Goal: Task Accomplishment & Management: Use online tool/utility

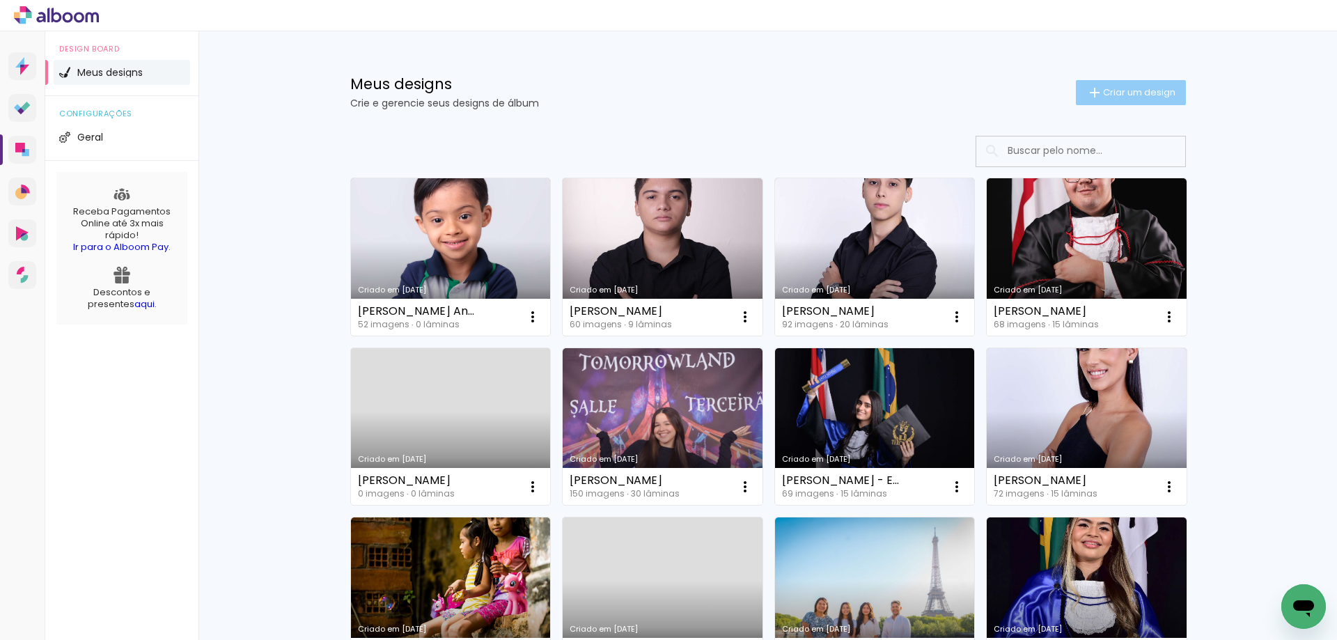
click at [1139, 93] on span "Criar um design" at bounding box center [1139, 92] width 72 height 9
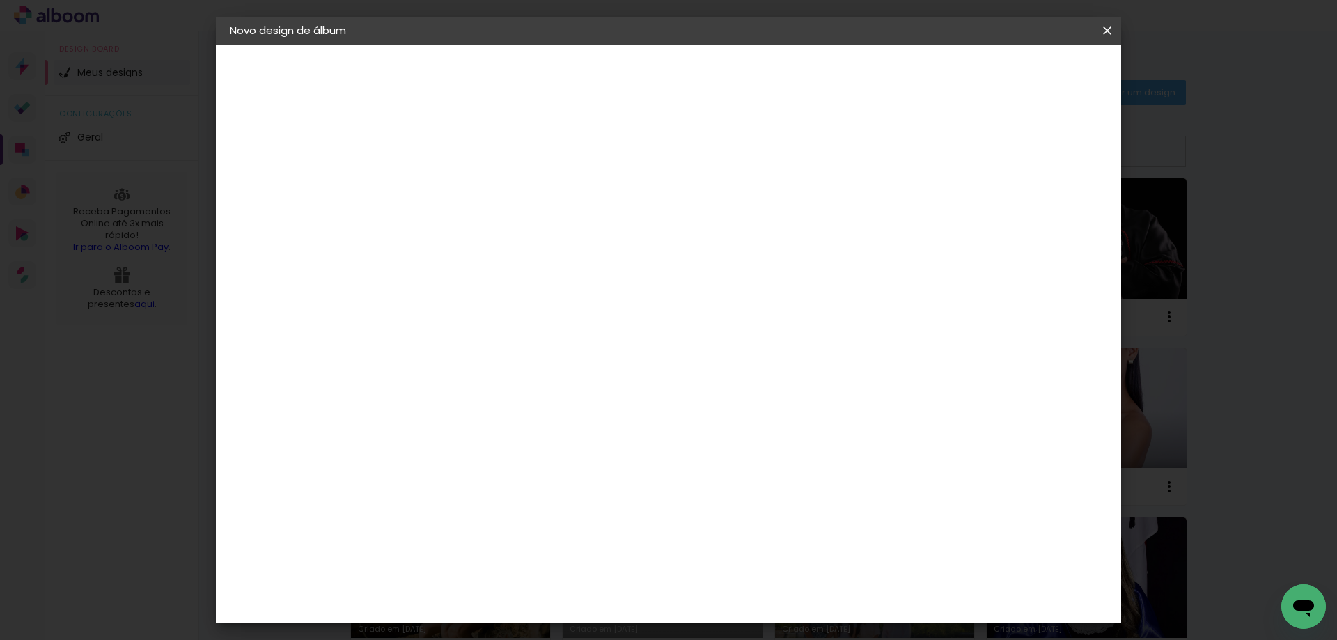
click at [458, 183] on input at bounding box center [458, 187] width 0 height 22
click at [458, 187] on input "14 anos de Beatriz Fish -20x25" at bounding box center [458, 187] width 0 height 22
type input "14 anos de [PERSON_NAME] - 20x25"
type paper-input "14 anos de [PERSON_NAME] - 20x25"
click at [0, 0] on slot "Avançar" at bounding box center [0, 0] width 0 height 0
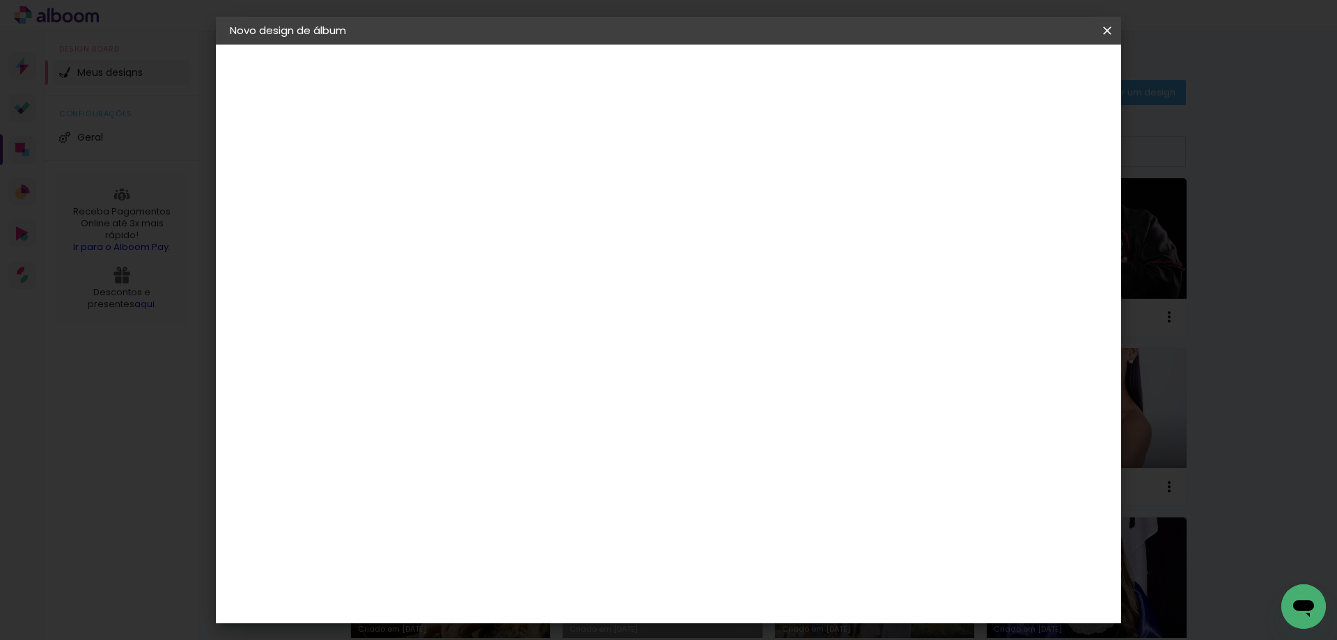
click at [719, 227] on paper-listbox "Tamanho Livre Sugerir uma encadernadora" at bounding box center [652, 243] width 134 height 130
click at [719, 223] on paper-item "Tamanho Livre" at bounding box center [652, 211] width 134 height 31
click at [0, 0] on slot "Avançar" at bounding box center [0, 0] width 0 height 0
drag, startPoint x: 429, startPoint y: 394, endPoint x: 392, endPoint y: 387, distance: 37.6
click at [392, 45] on quentale-album-spec "Iniciar design Iniciar design" at bounding box center [669, 45] width 906 height 0
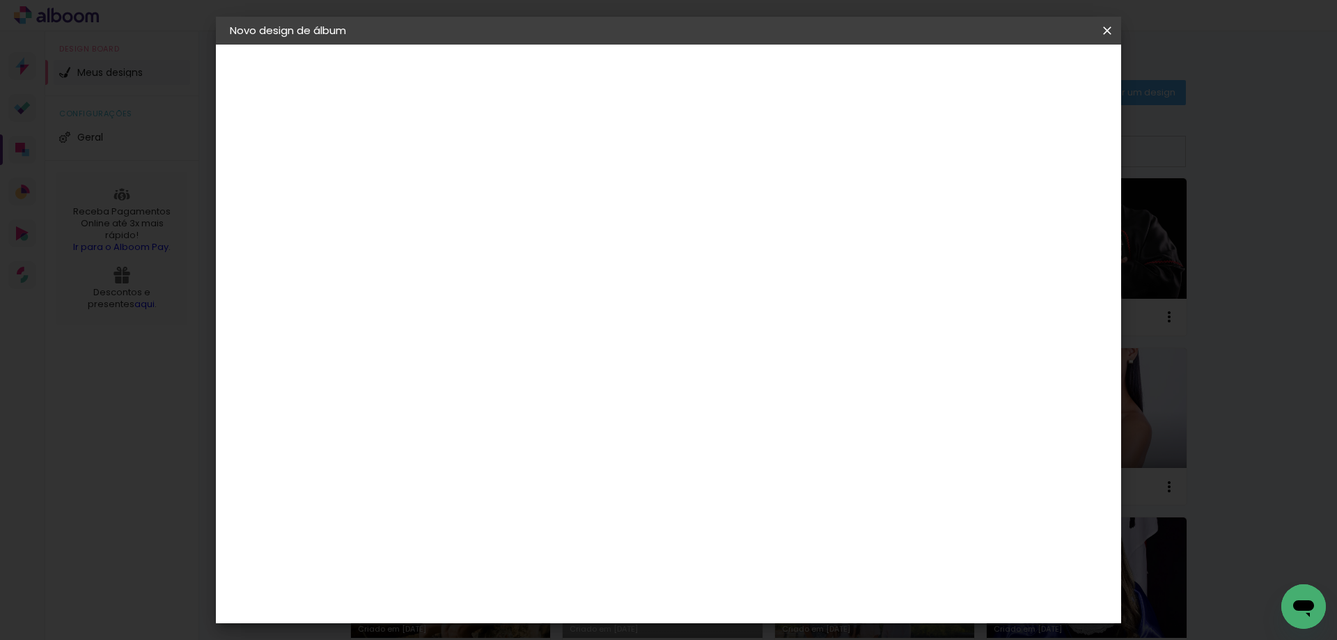
type input "3"
type input "25,4"
type paper-input "25,4"
drag, startPoint x: 743, startPoint y: 535, endPoint x: 871, endPoint y: 523, distance: 129.4
click at [871, 523] on div "cm" at bounding box center [754, 539] width 547 height 49
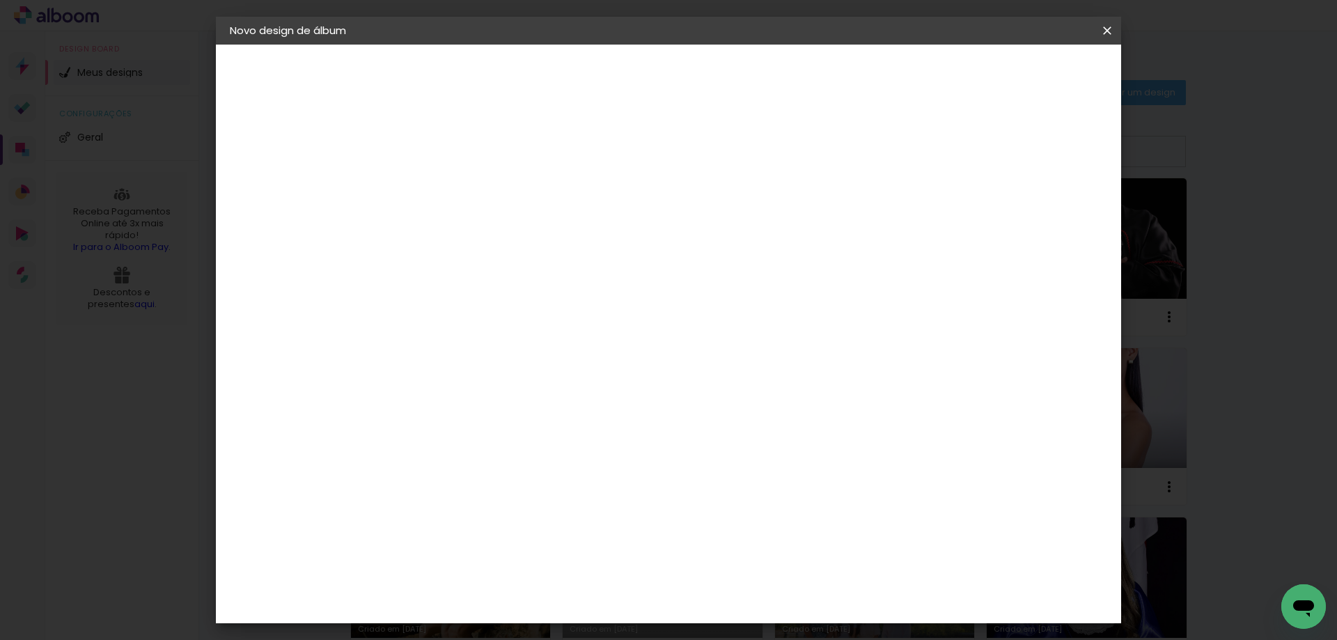
type input "40,6"
type paper-input "40,6"
click at [952, 157] on div at bounding box center [945, 160] width 13 height 13
type paper-checkbox "on"
click at [1021, 76] on span "Iniciar design" at bounding box center [988, 74] width 63 height 10
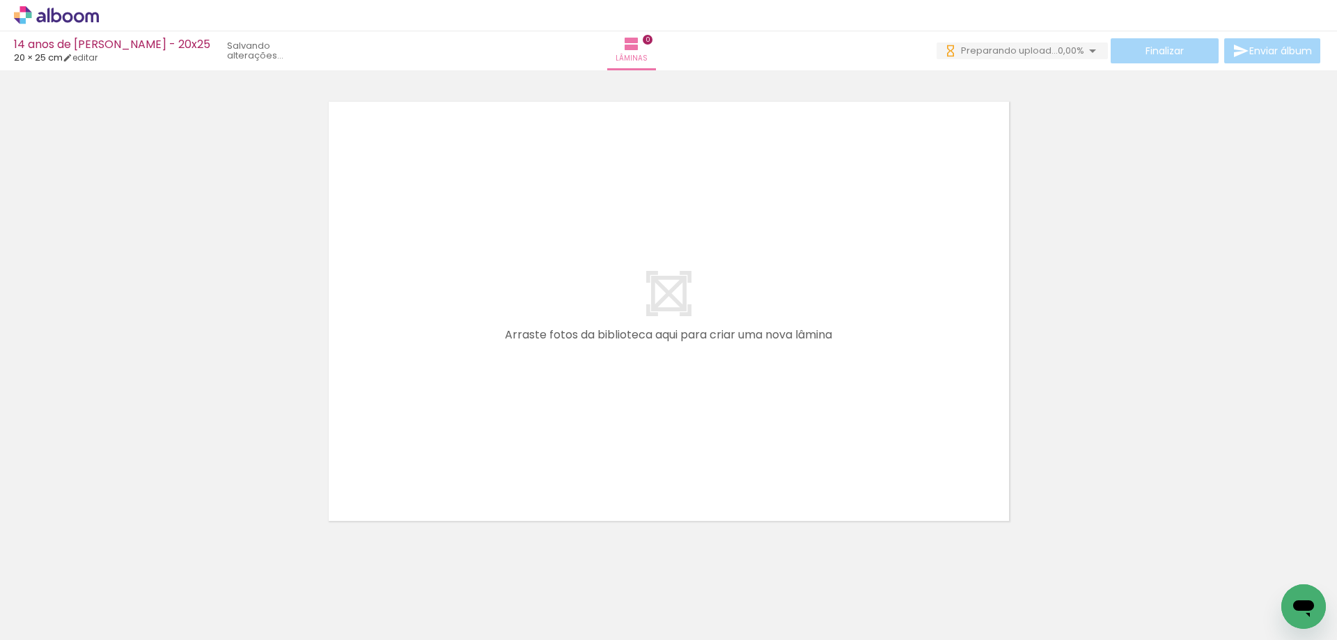
click at [70, 599] on iron-icon at bounding box center [70, 598] width 11 height 11
click at [0, 0] on slot "Não utilizadas" at bounding box center [0, 0] width 0 height 0
type input "Não utilizadas"
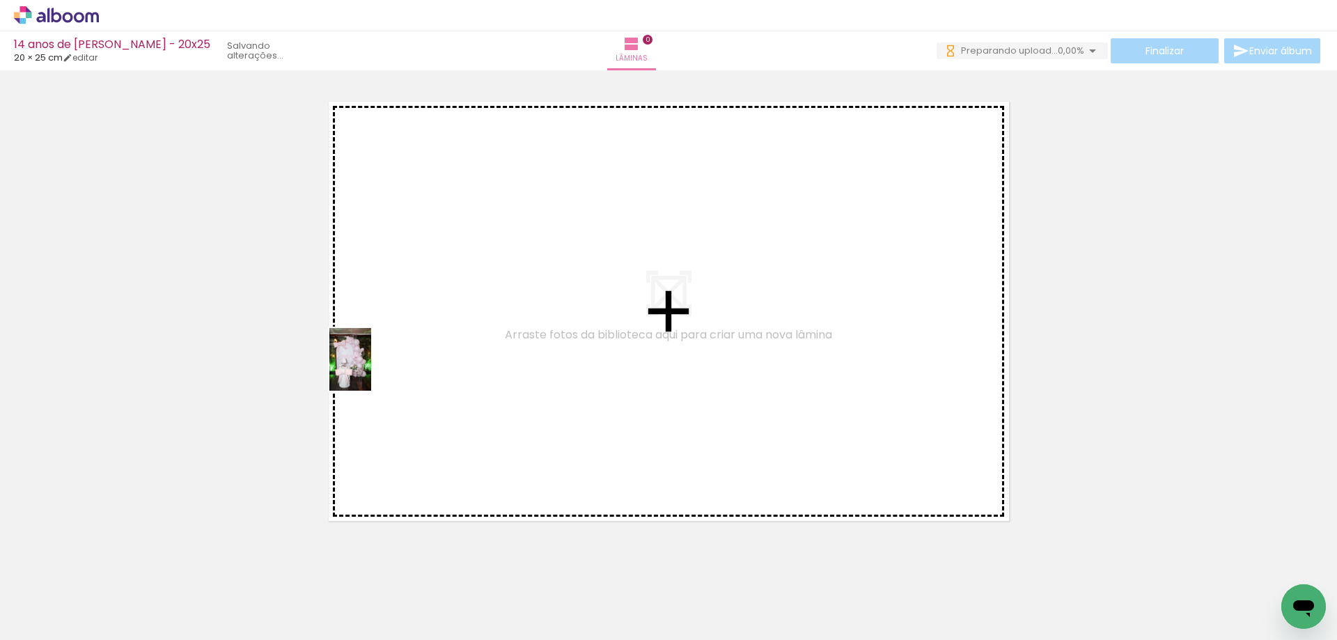
drag, startPoint x: 141, startPoint y: 595, endPoint x: 371, endPoint y: 370, distance: 321.7
click at [371, 370] on quentale-workspace at bounding box center [668, 320] width 1337 height 640
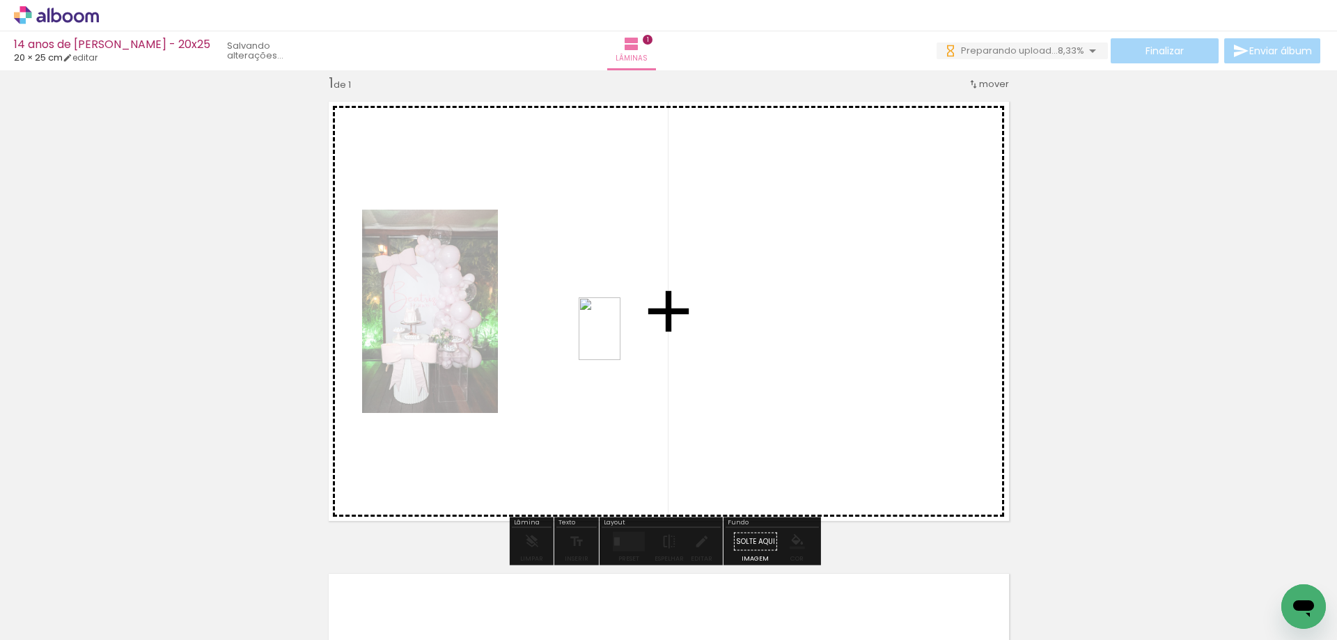
drag, startPoint x: 155, startPoint y: 609, endPoint x: 621, endPoint y: 339, distance: 537.8
click at [621, 339] on quentale-workspace at bounding box center [668, 320] width 1337 height 640
drag, startPoint x: 135, startPoint y: 605, endPoint x: 418, endPoint y: 433, distance: 331.4
click at [418, 433] on quentale-workspace at bounding box center [668, 320] width 1337 height 640
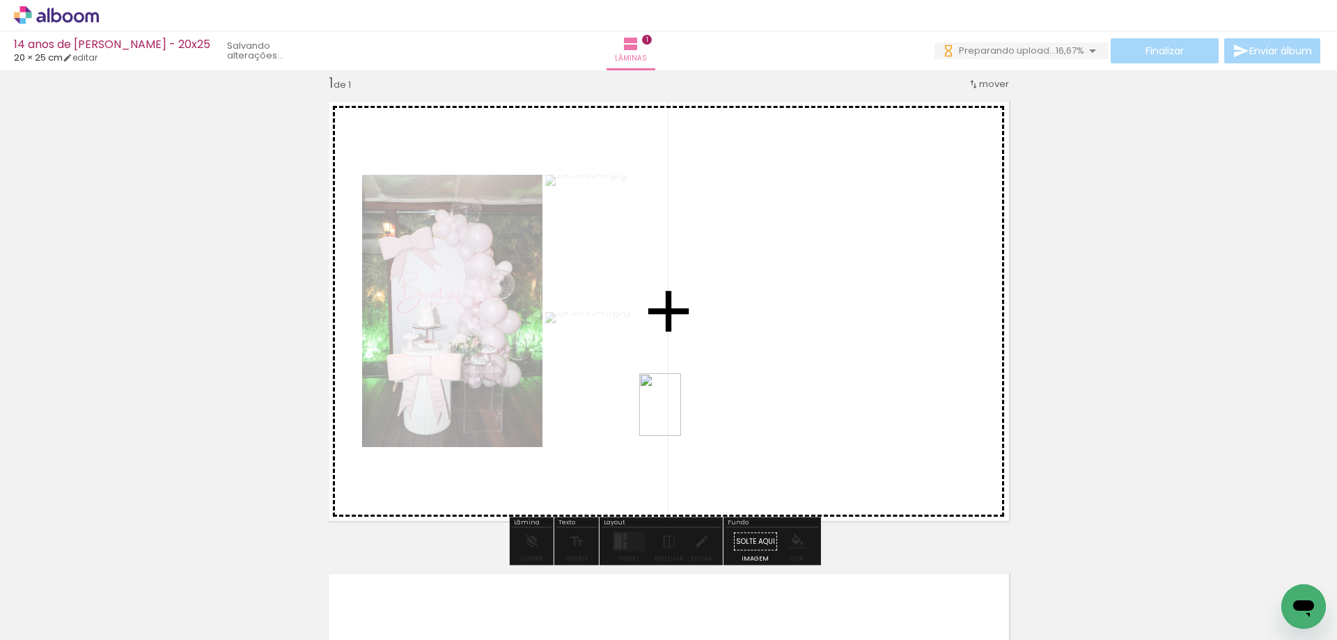
drag, startPoint x: 141, startPoint y: 599, endPoint x: 724, endPoint y: 394, distance: 617.3
click at [724, 394] on quentale-workspace at bounding box center [668, 320] width 1337 height 640
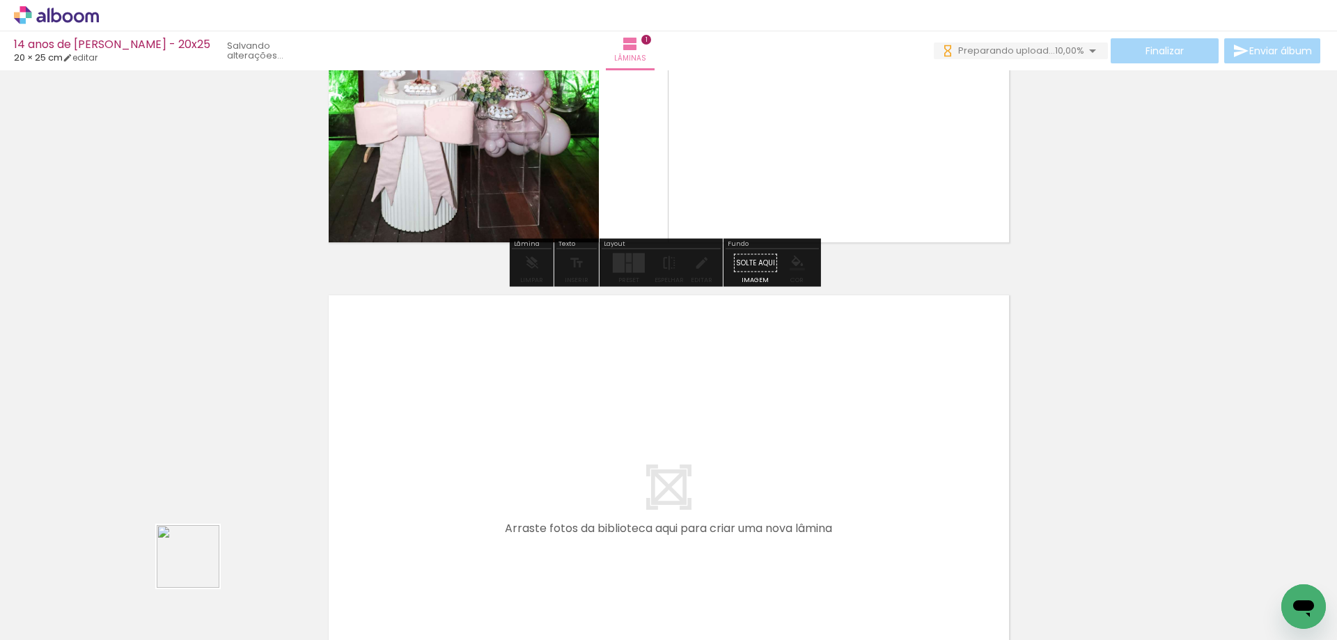
drag, startPoint x: 199, startPoint y: 567, endPoint x: 411, endPoint y: 447, distance: 243.9
click at [411, 447] on quentale-workspace at bounding box center [668, 320] width 1337 height 640
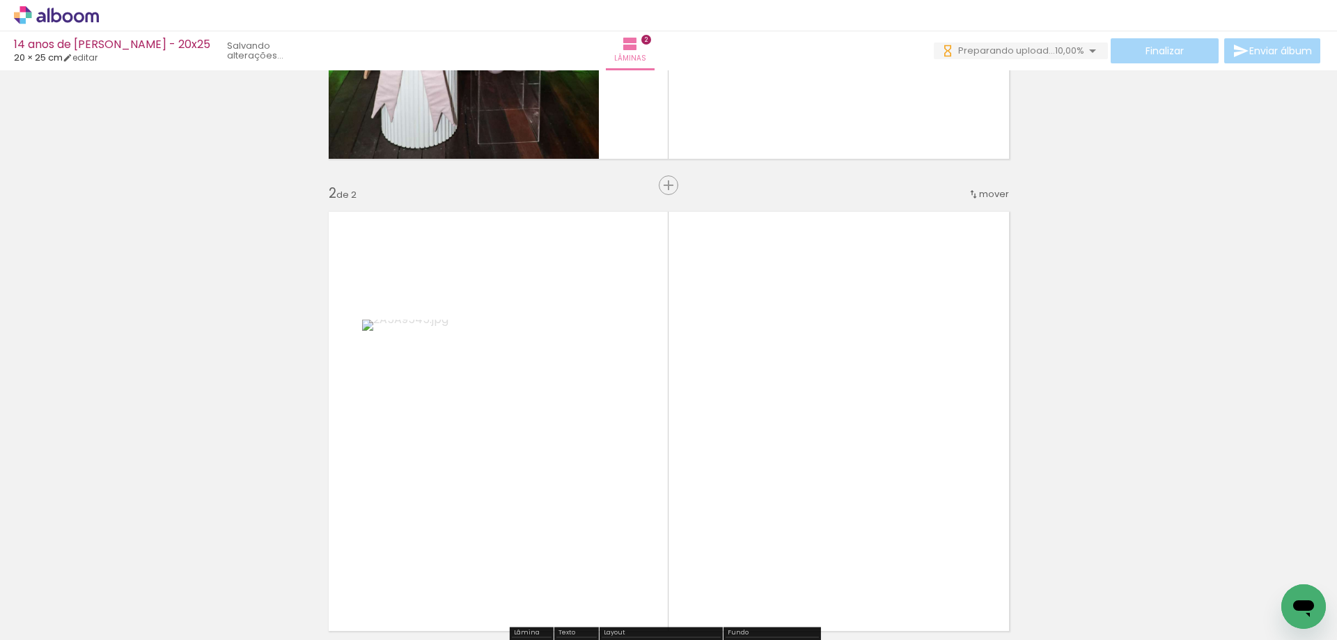
scroll to position [490, 0]
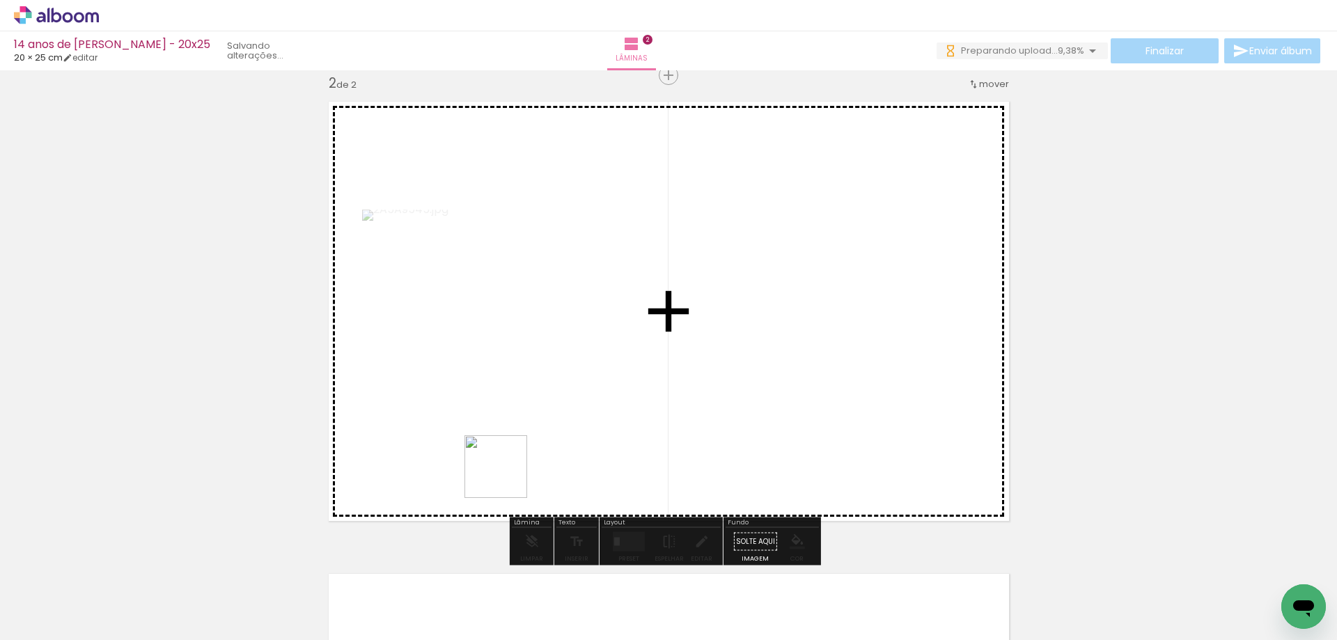
drag, startPoint x: 147, startPoint y: 586, endPoint x: 568, endPoint y: 444, distance: 444.1
click at [565, 447] on quentale-workspace at bounding box center [668, 320] width 1337 height 640
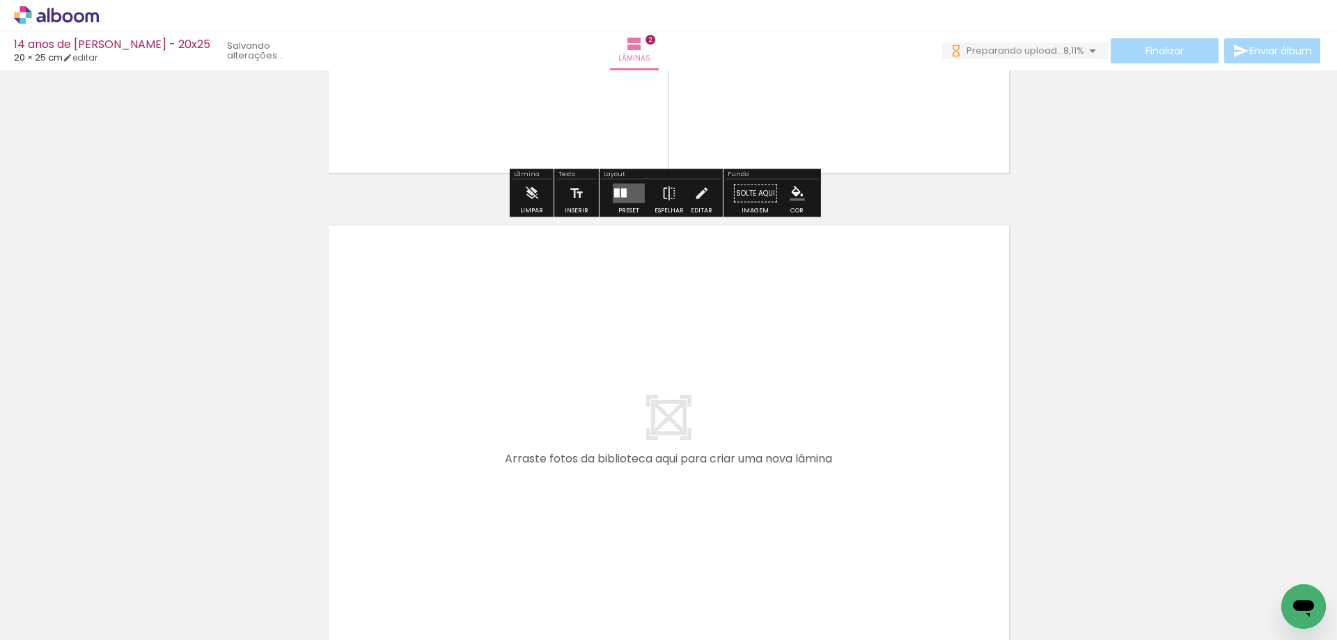
scroll to position [0, 0]
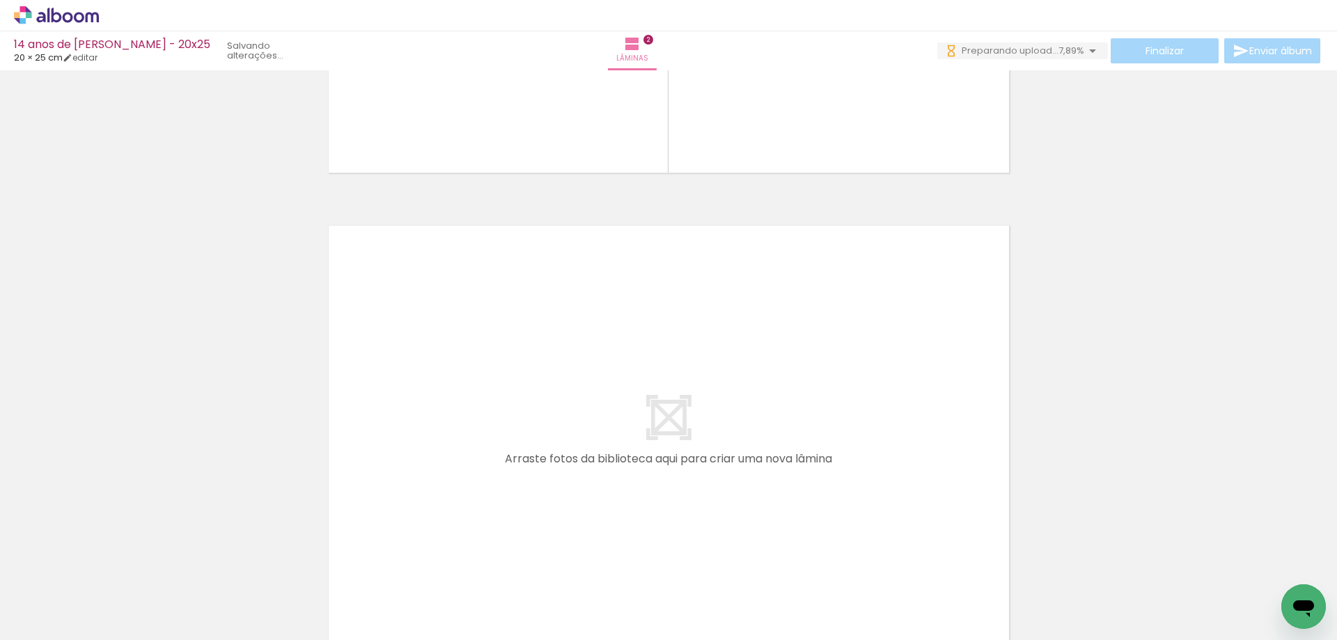
drag, startPoint x: 472, startPoint y: 518, endPoint x: 493, endPoint y: 435, distance: 85.5
click at [493, 435] on quentale-workspace at bounding box center [668, 320] width 1337 height 640
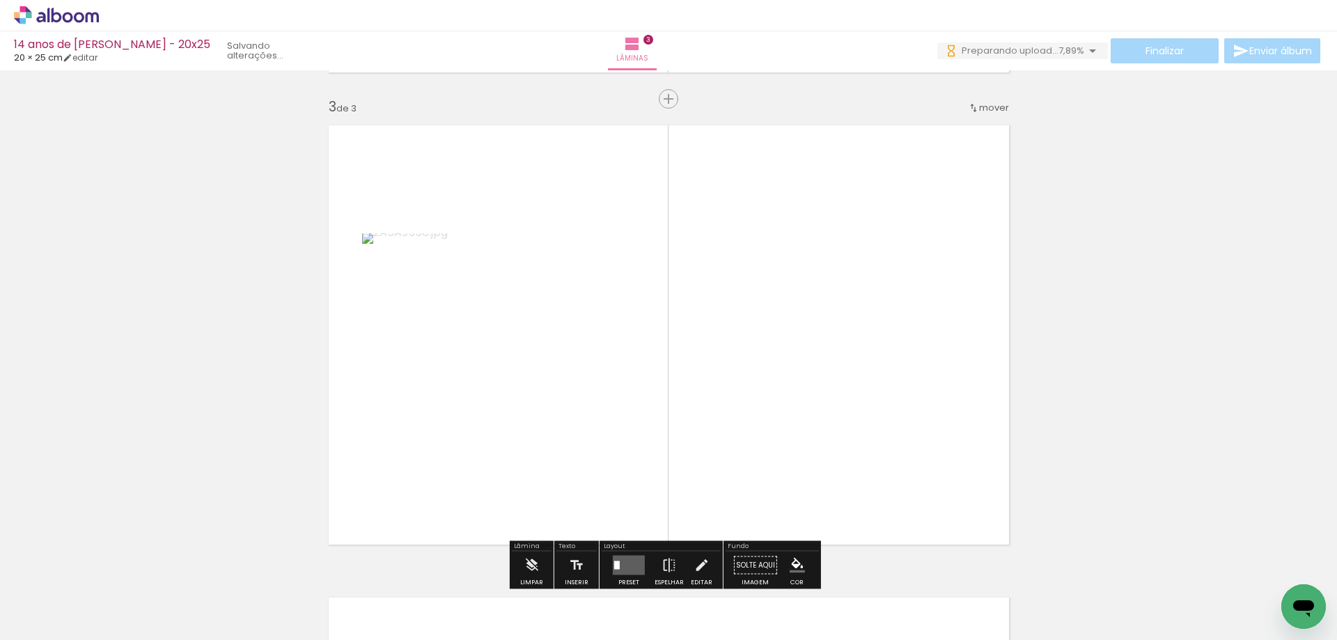
scroll to position [963, 0]
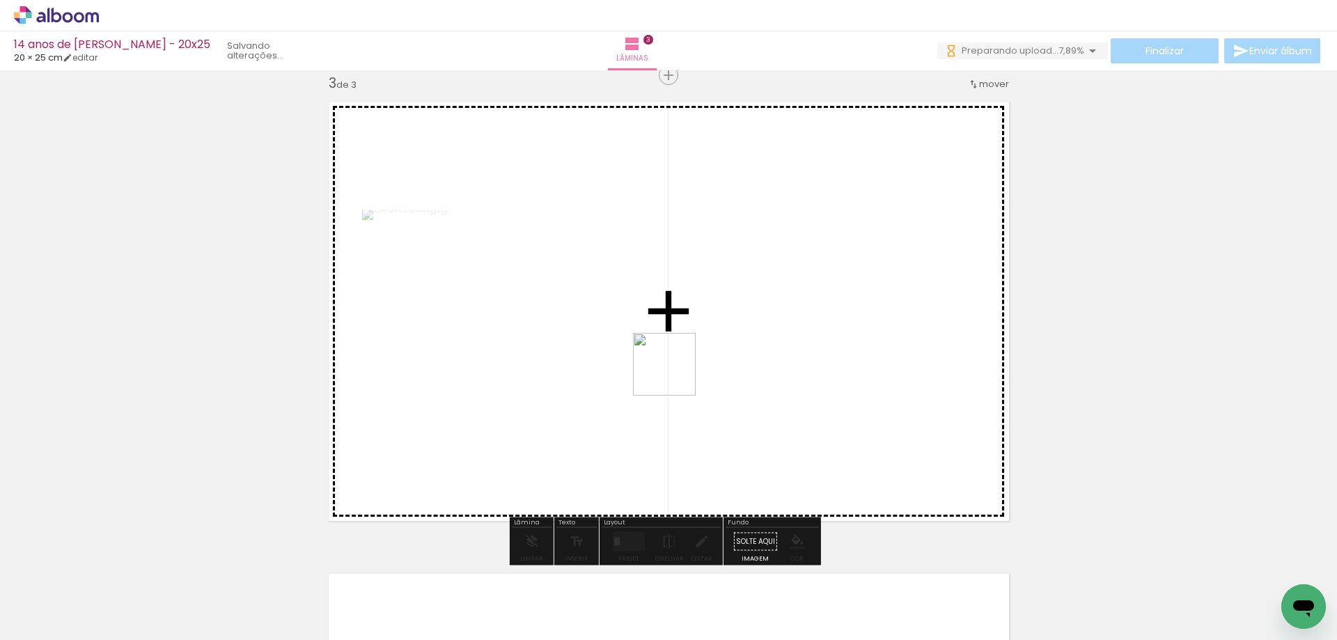
click at [675, 374] on quentale-workspace at bounding box center [668, 320] width 1337 height 640
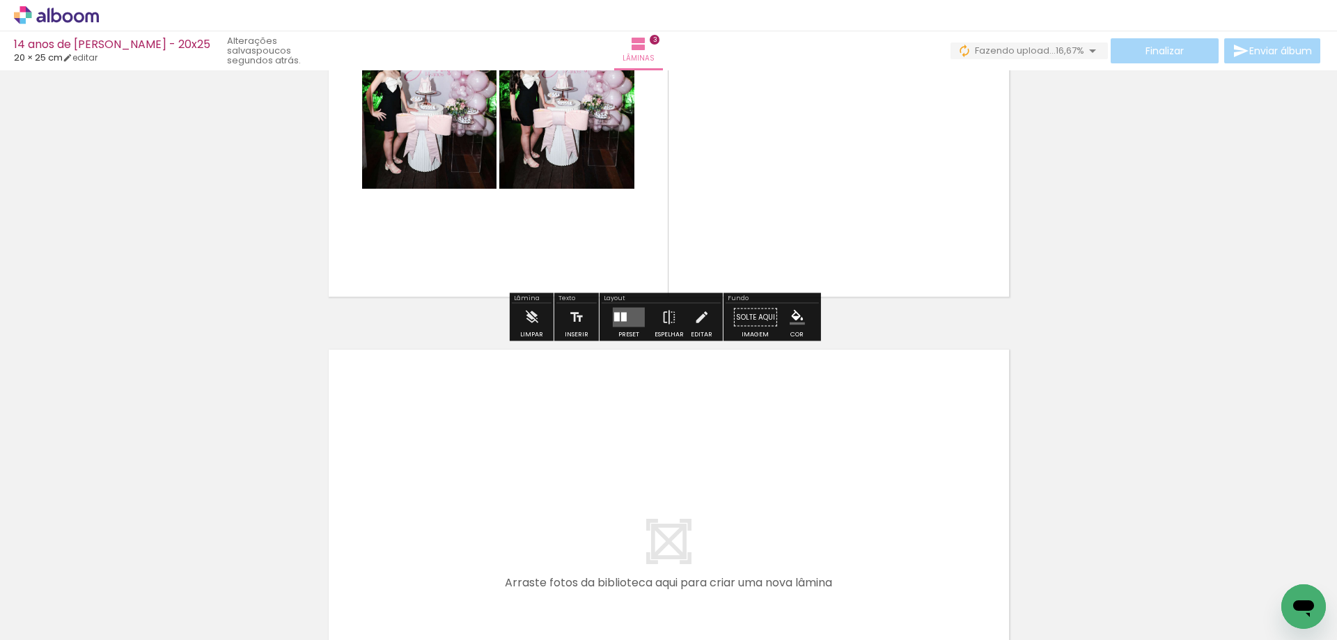
scroll to position [1241, 0]
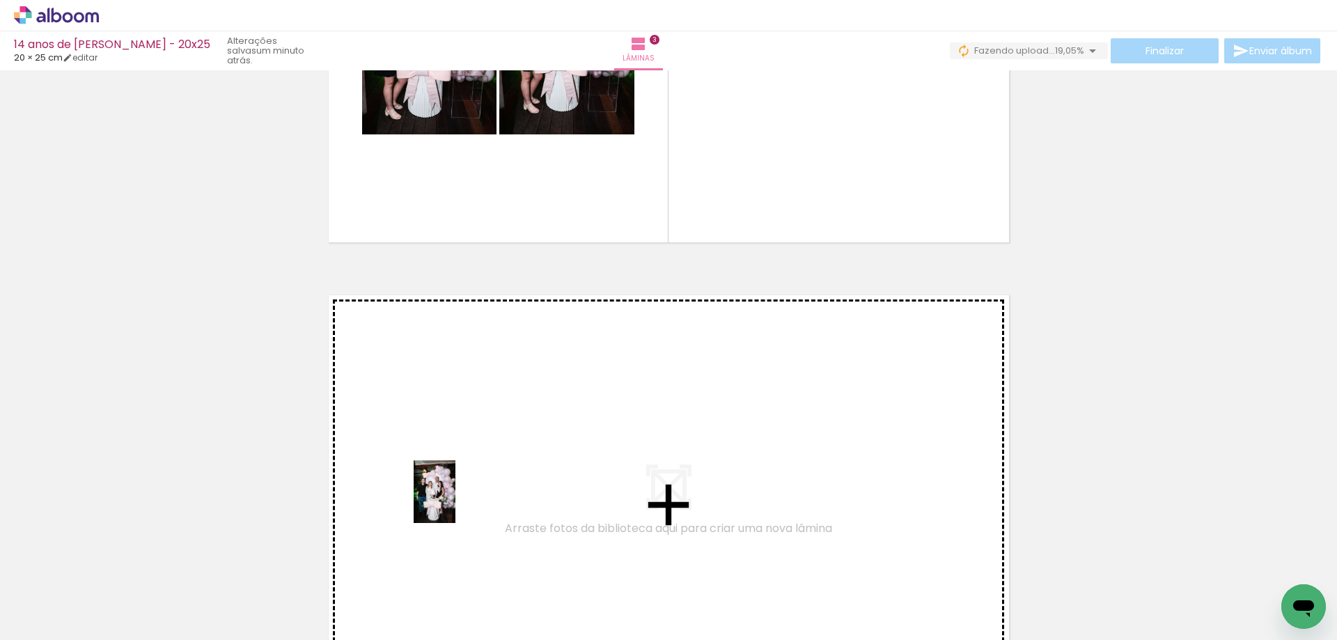
drag, startPoint x: 156, startPoint y: 594, endPoint x: 458, endPoint y: 500, distance: 315.7
click at [458, 500] on quentale-workspace at bounding box center [668, 320] width 1337 height 640
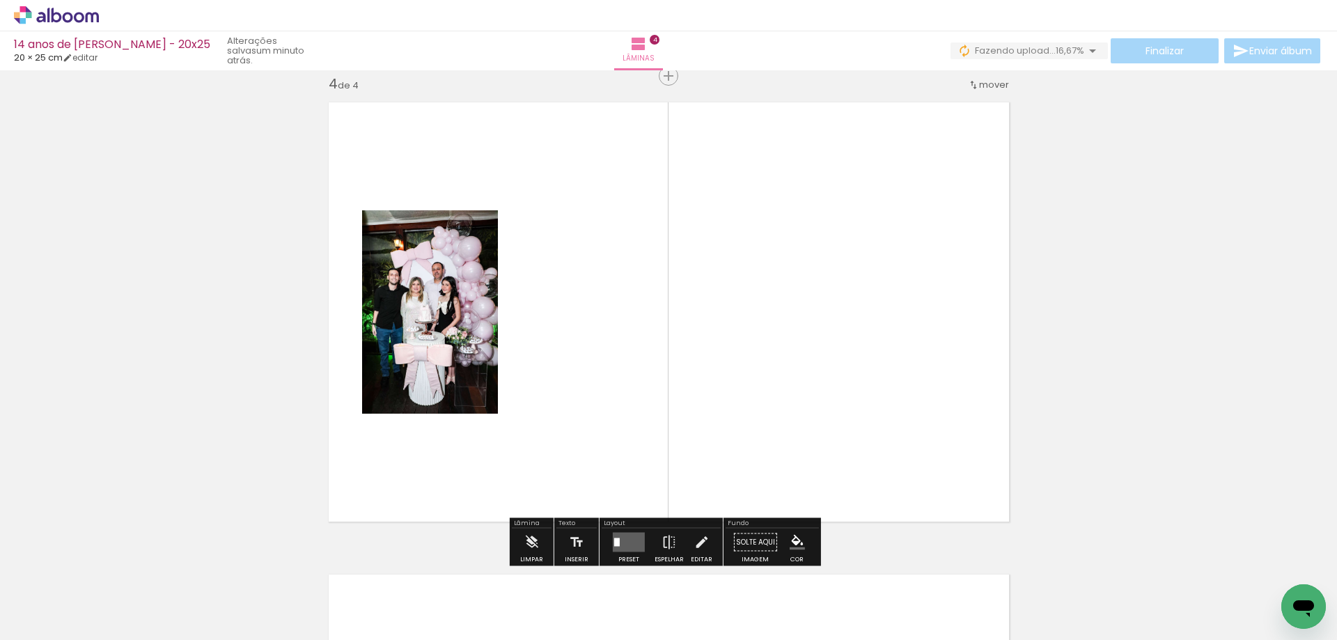
scroll to position [1435, 0]
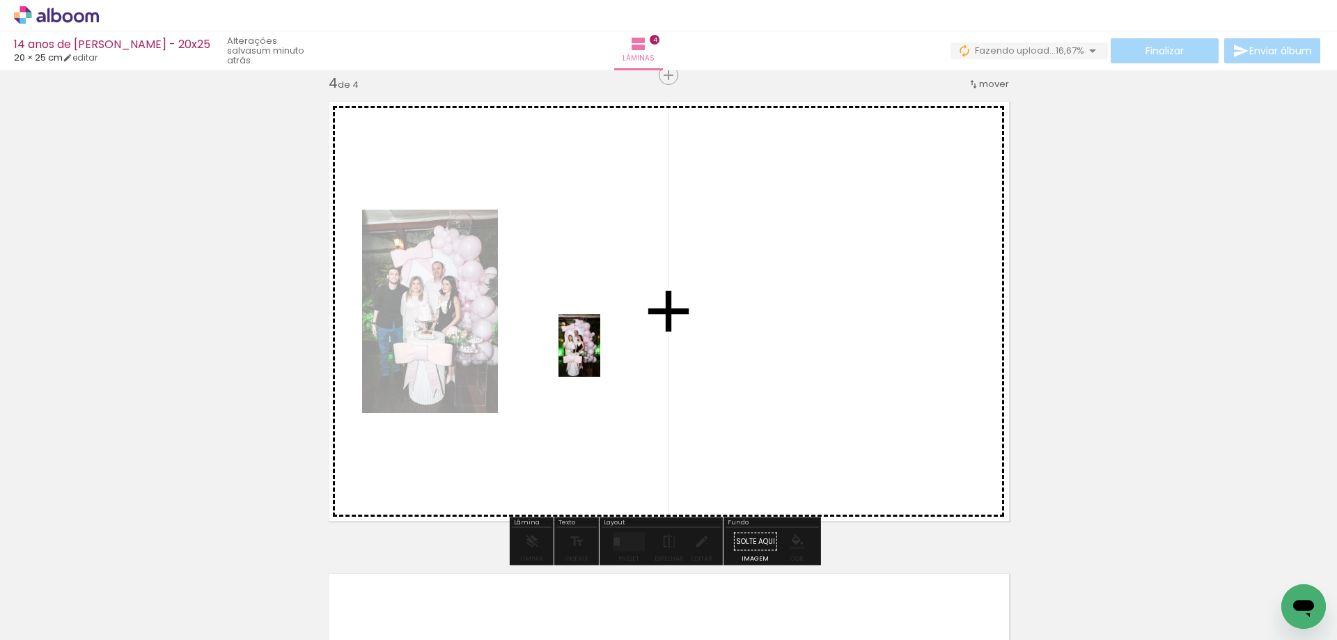
drag, startPoint x: 148, startPoint y: 605, endPoint x: 602, endPoint y: 355, distance: 518.2
click at [602, 355] on quentale-workspace at bounding box center [668, 320] width 1337 height 640
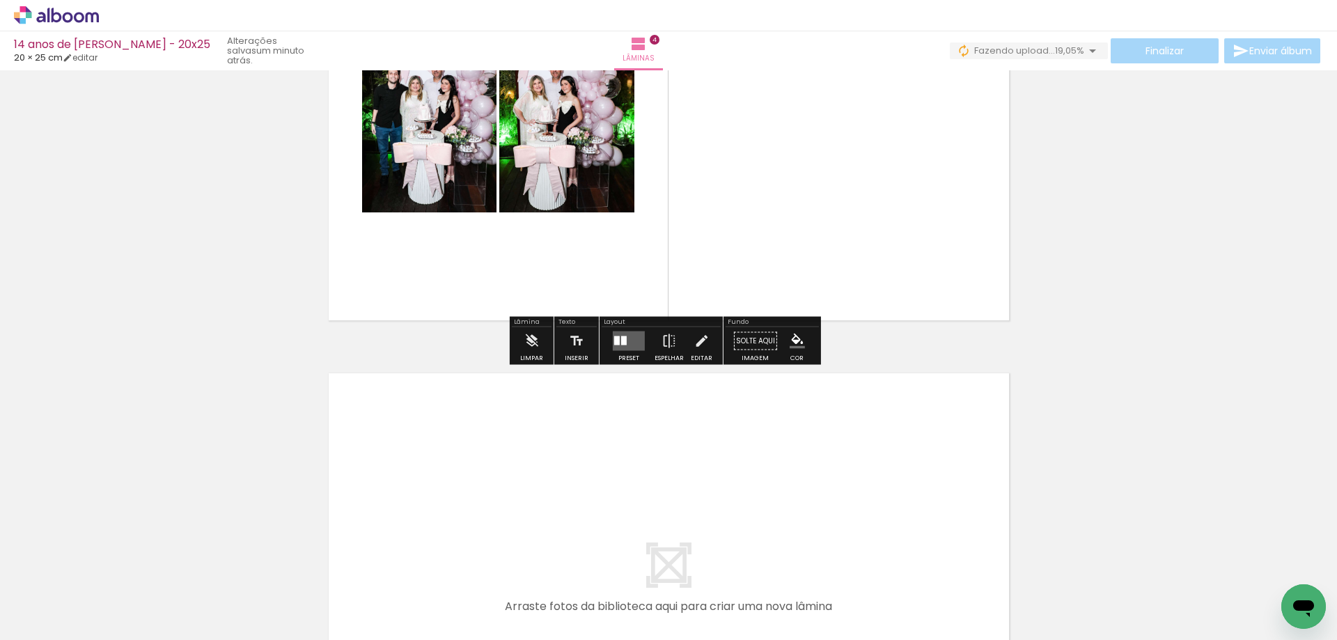
scroll to position [1644, 0]
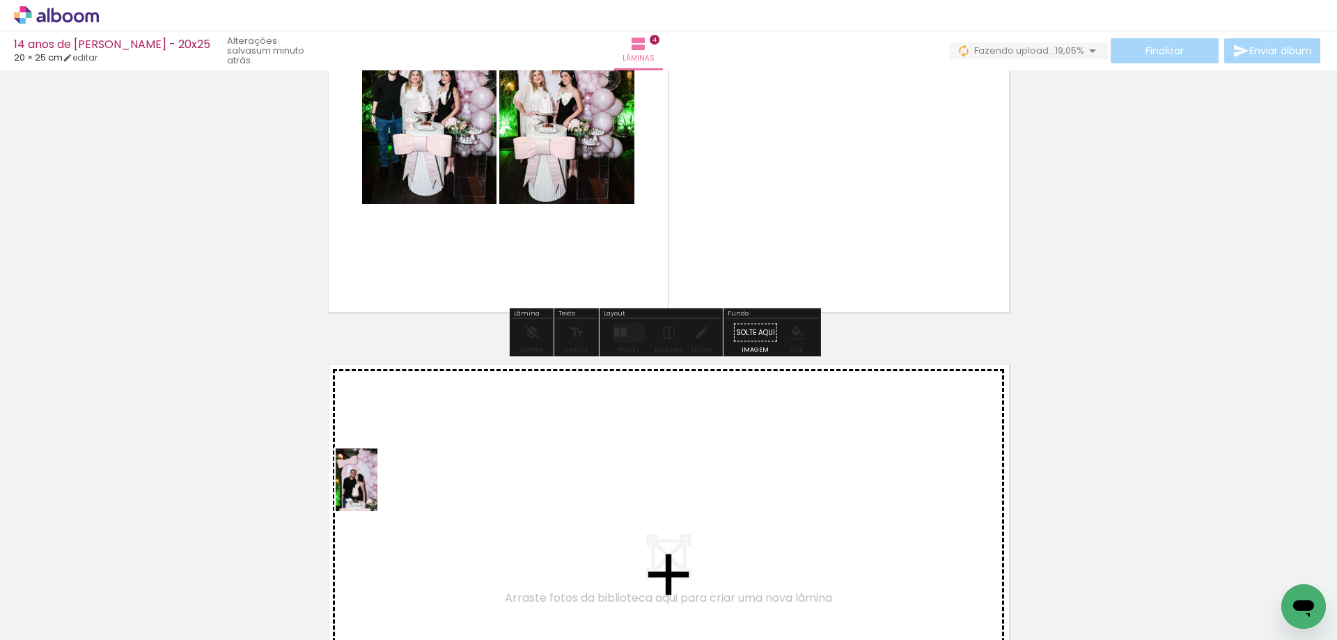
drag, startPoint x: 139, startPoint y: 598, endPoint x: 394, endPoint y: 486, distance: 278.3
click at [394, 486] on quentale-workspace at bounding box center [668, 320] width 1337 height 640
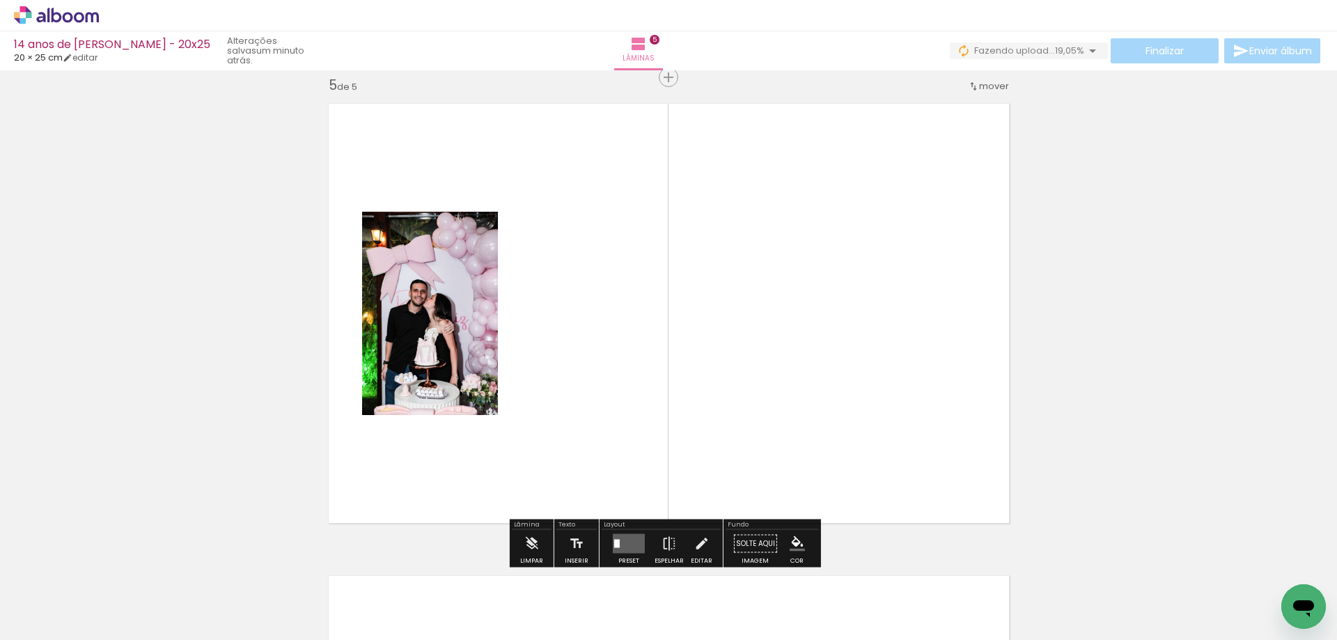
scroll to position [1907, 0]
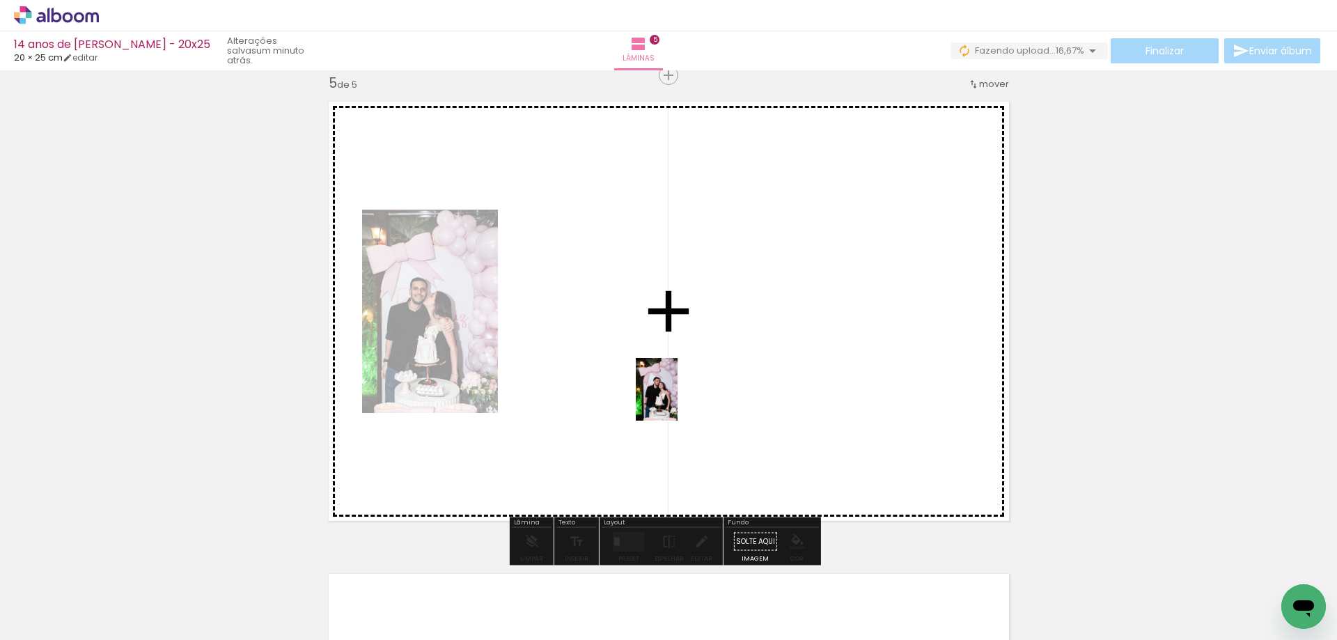
drag, startPoint x: 157, startPoint y: 598, endPoint x: 722, endPoint y: 375, distance: 608.0
click at [722, 375] on quentale-workspace at bounding box center [668, 320] width 1337 height 640
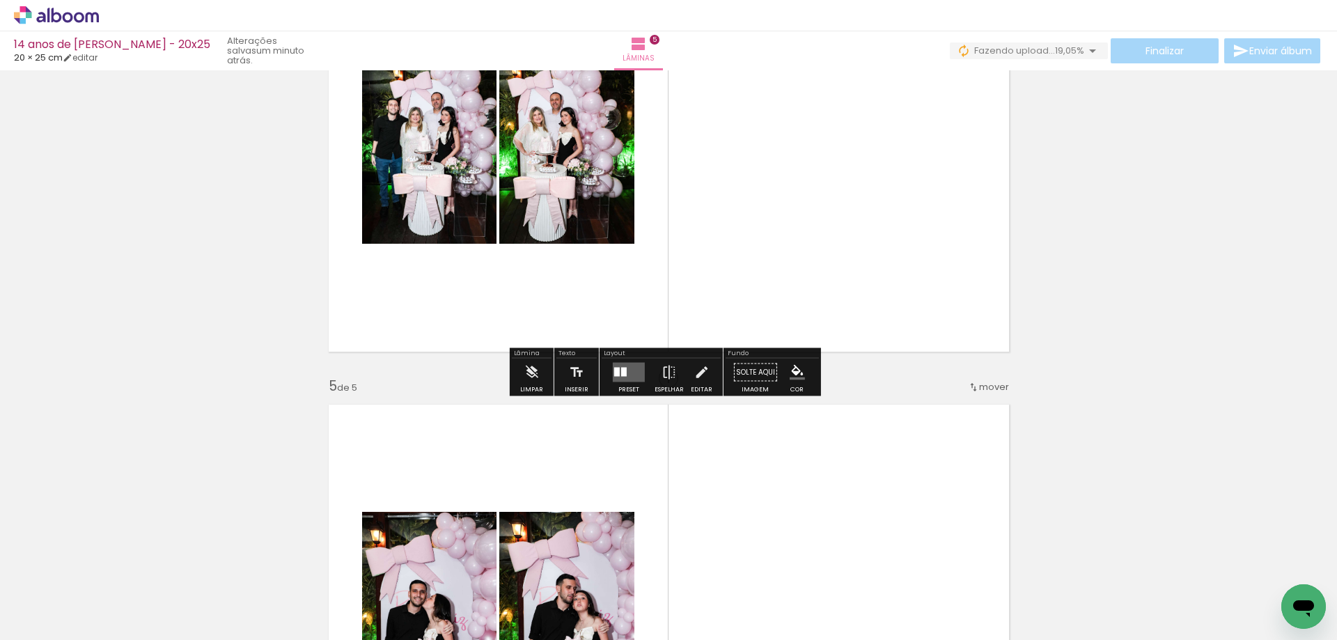
scroll to position [1629, 0]
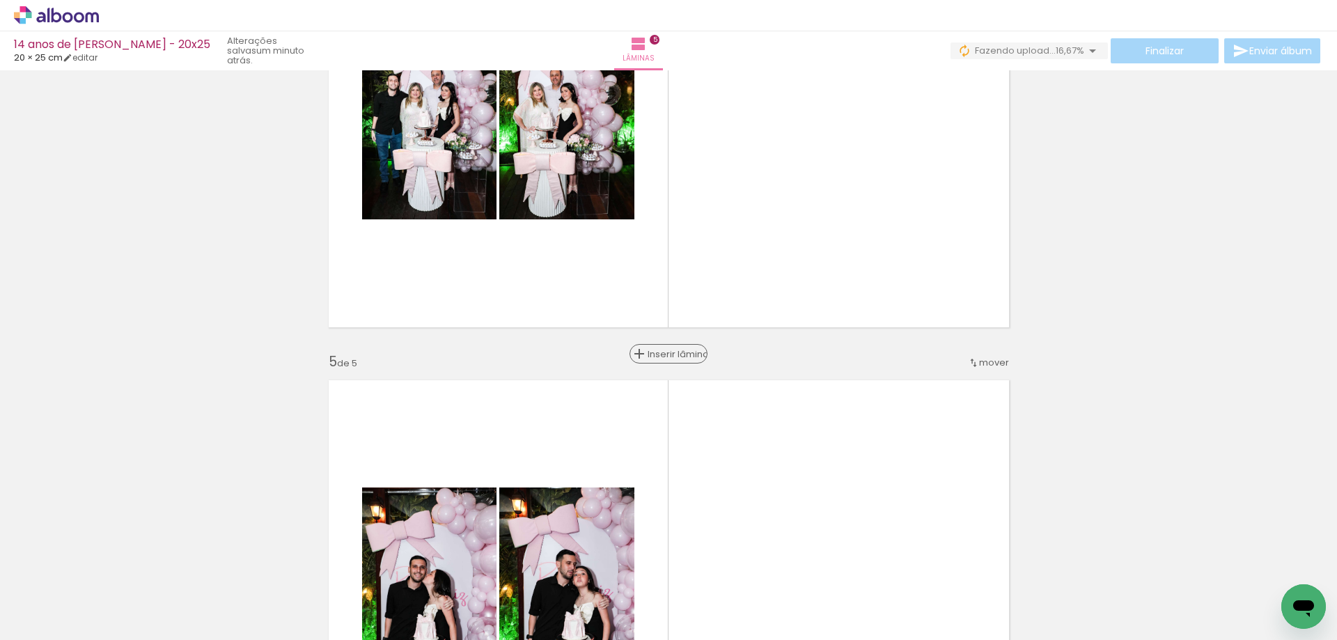
click at [669, 361] on div "Inserir lâmina" at bounding box center [668, 354] width 75 height 17
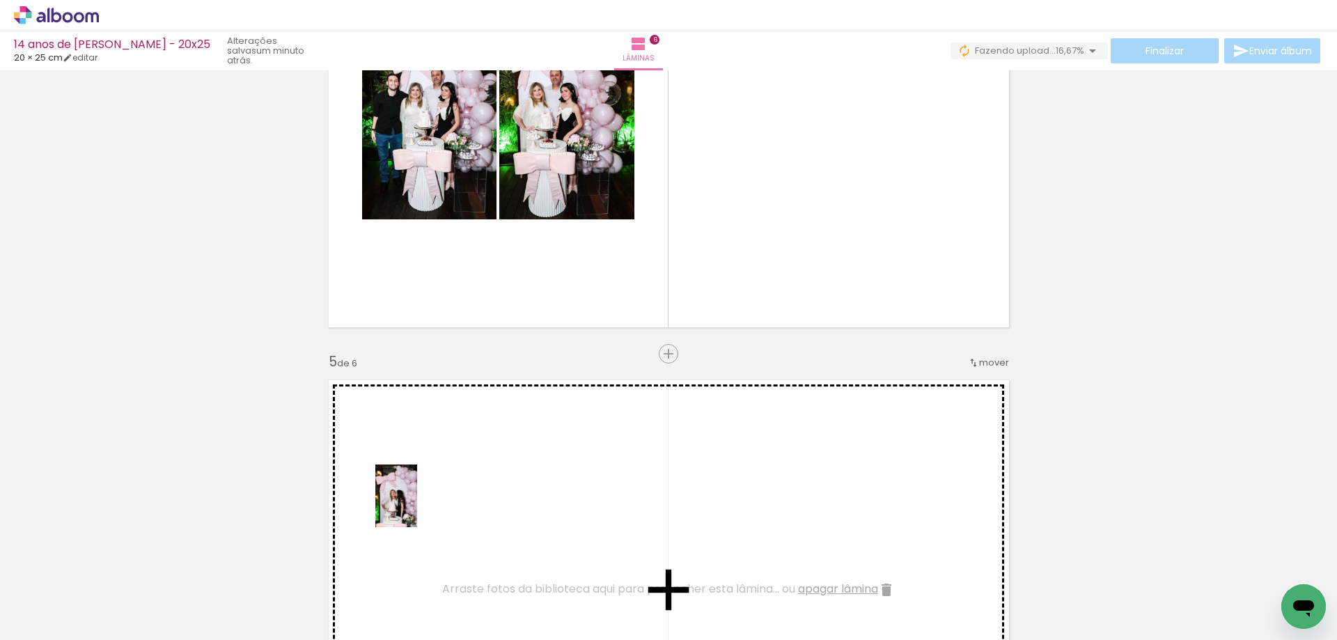
drag, startPoint x: 219, startPoint y: 593, endPoint x: 422, endPoint y: 504, distance: 222.1
click at [422, 504] on quentale-workspace at bounding box center [668, 320] width 1337 height 640
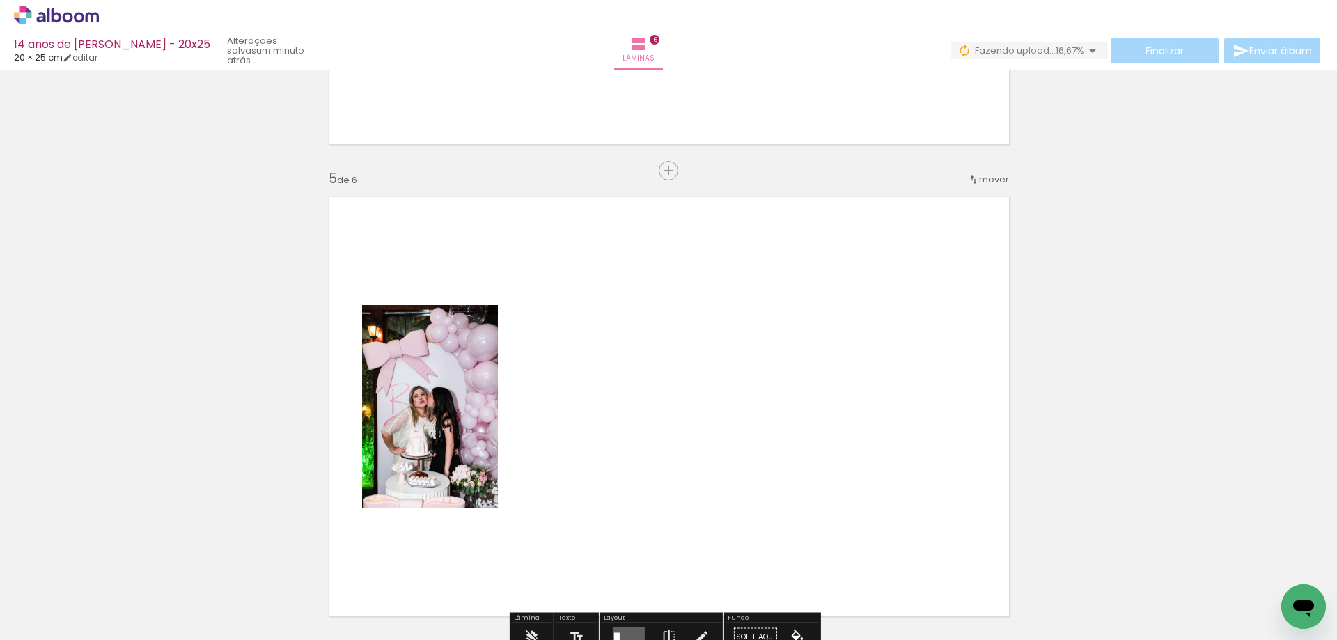
scroll to position [1838, 0]
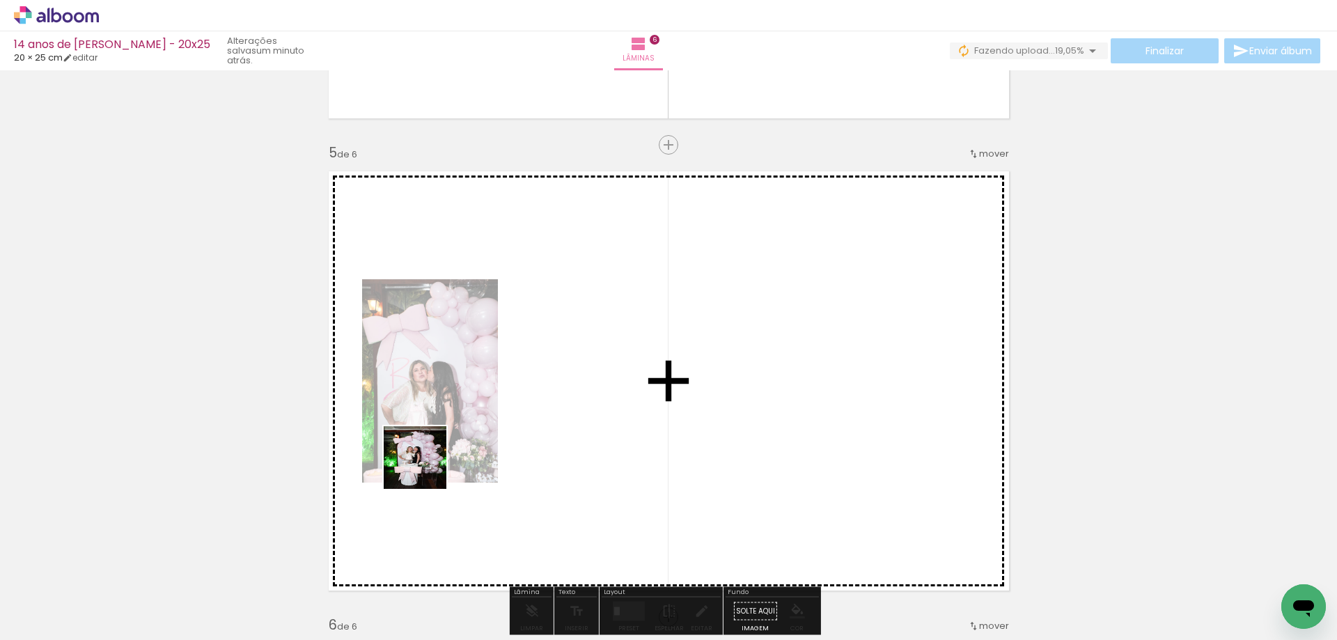
drag, startPoint x: 150, startPoint y: 596, endPoint x: 552, endPoint y: 412, distance: 442.4
click at [552, 412] on quentale-workspace at bounding box center [668, 320] width 1337 height 640
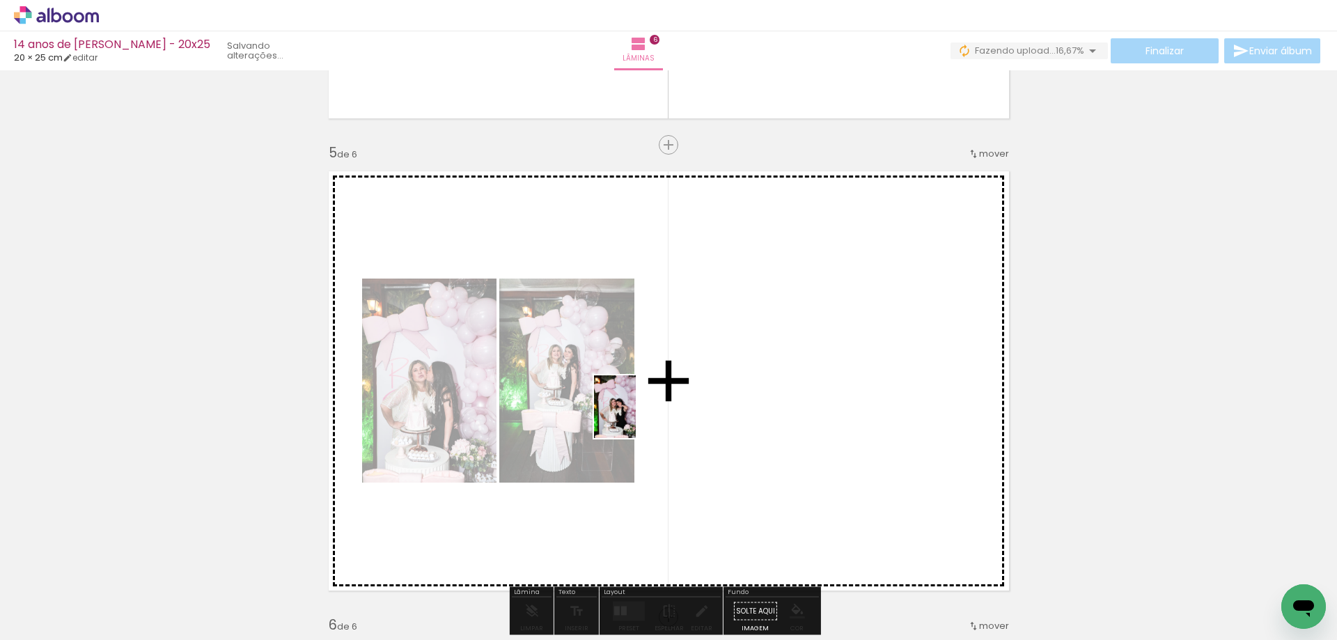
drag, startPoint x: 154, startPoint y: 601, endPoint x: 678, endPoint y: 414, distance: 556.8
click at [678, 414] on quentale-workspace at bounding box center [668, 320] width 1337 height 640
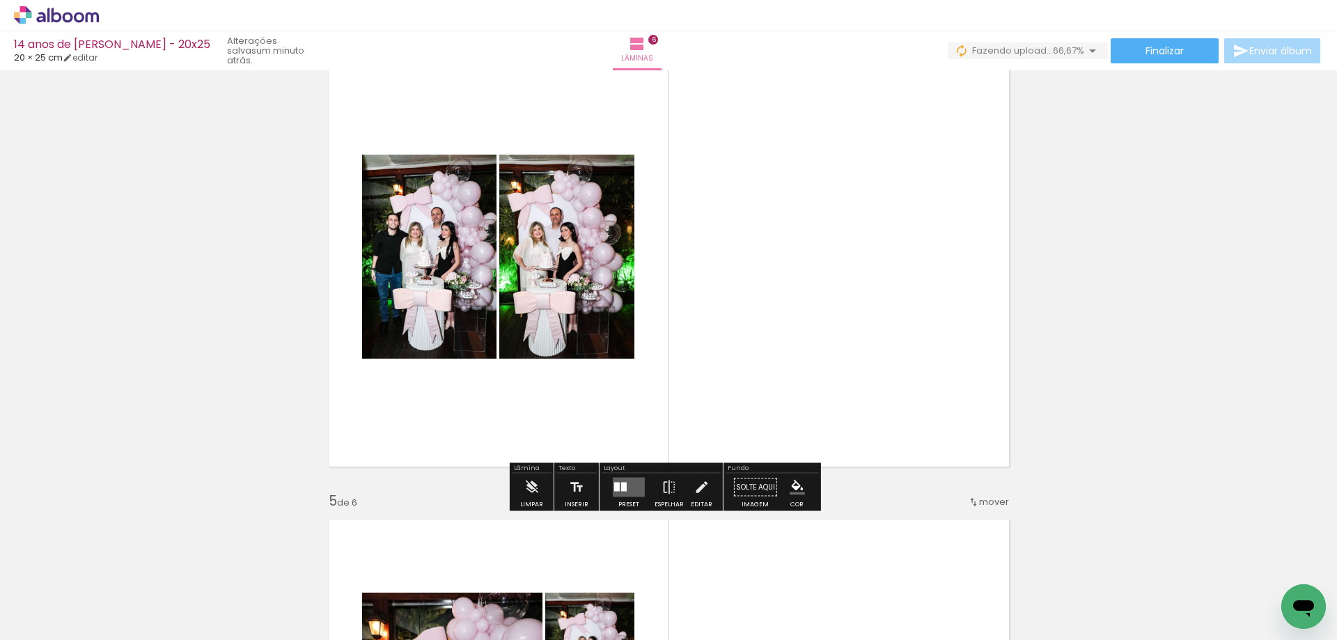
scroll to position [1629, 0]
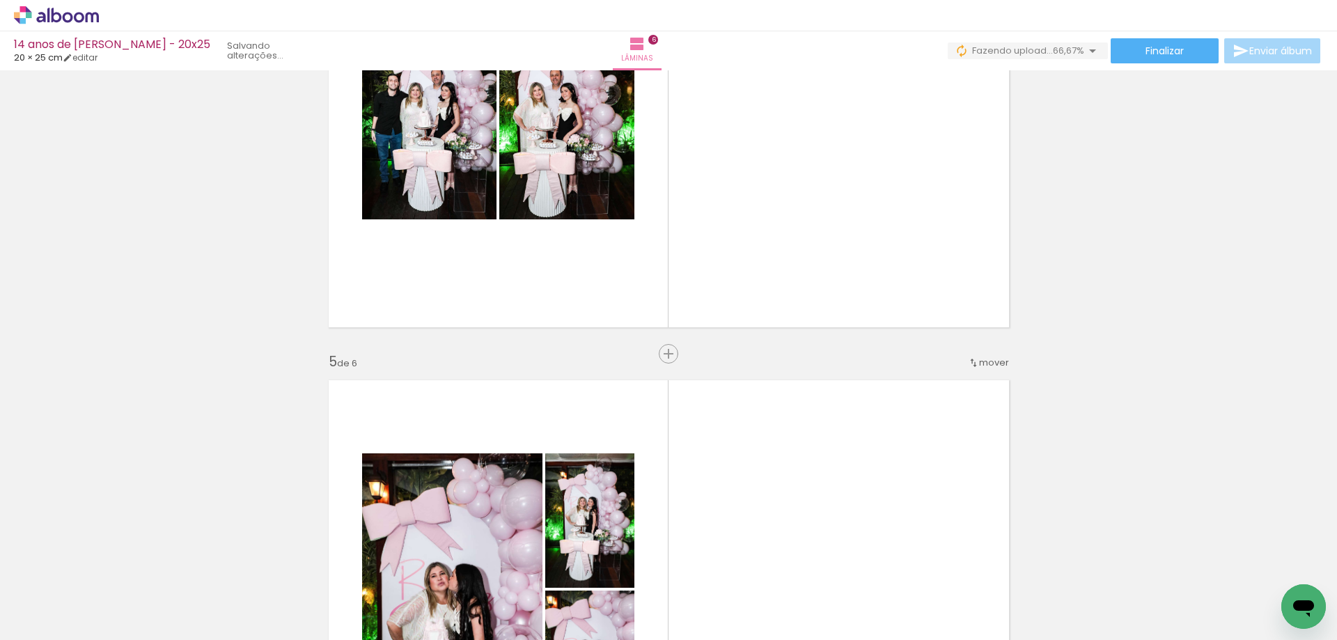
click at [998, 365] on span "mover" at bounding box center [994, 362] width 30 height 13
click at [966, 423] on paper-item "antes da 4" at bounding box center [953, 429] width 106 height 23
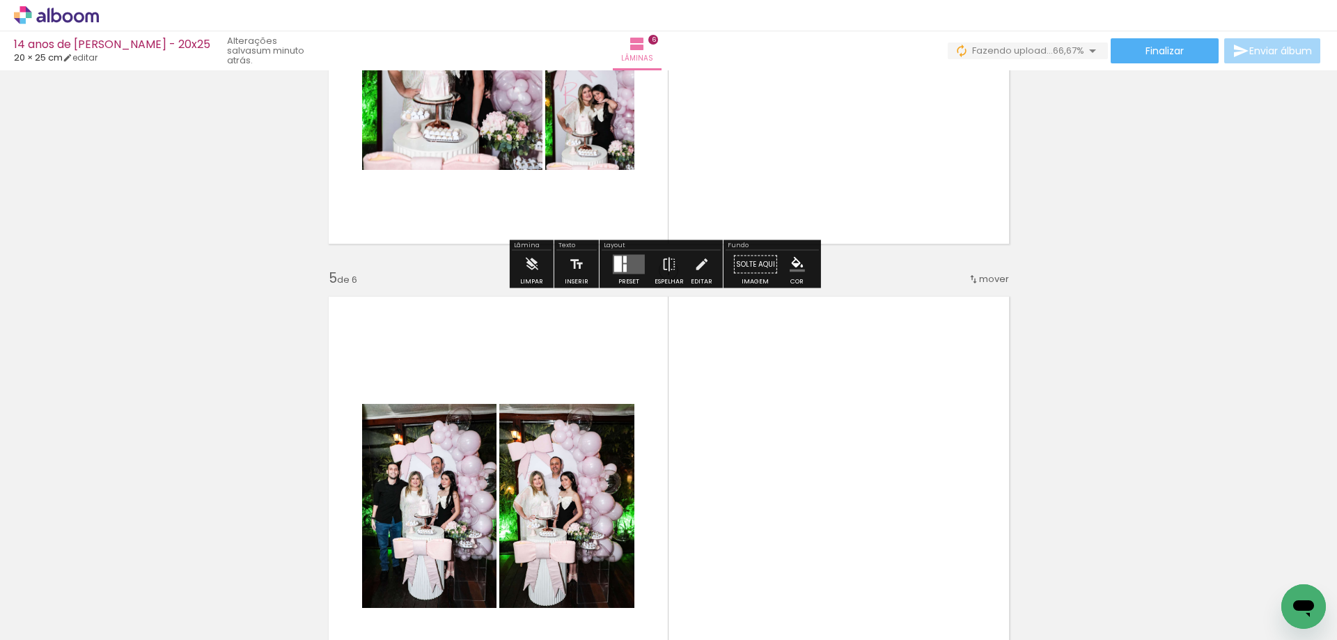
scroll to position [1714, 0]
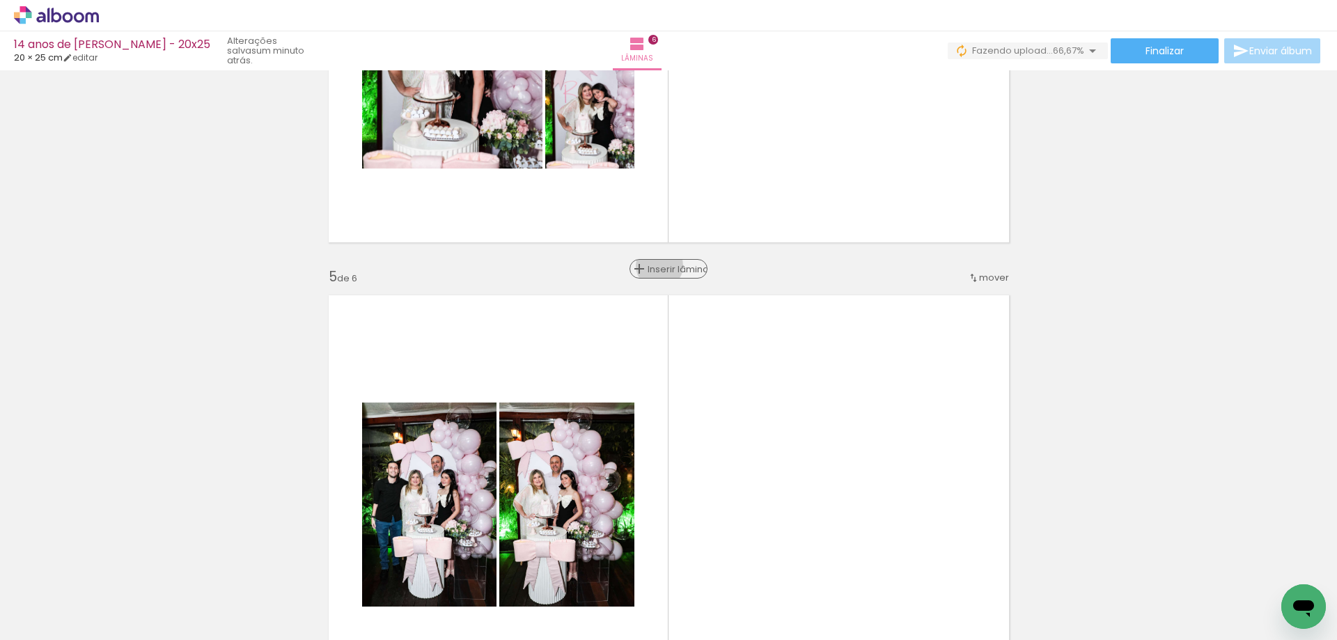
click at [660, 267] on span "Inserir lâmina" at bounding box center [675, 269] width 54 height 9
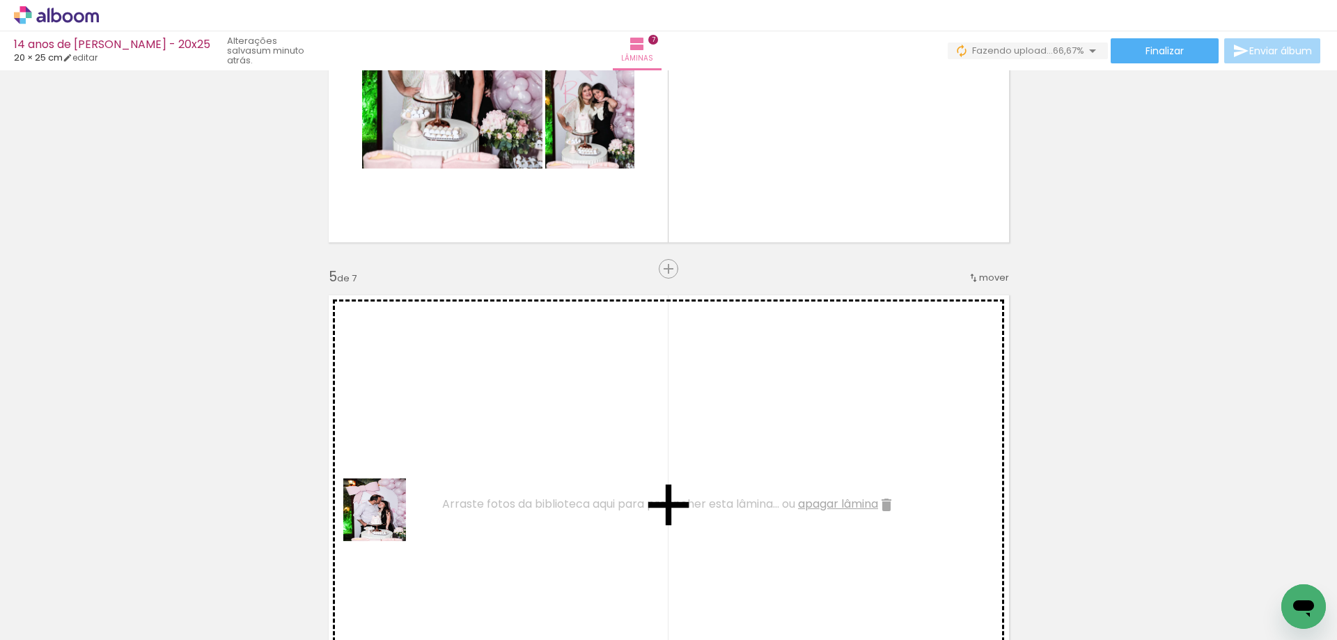
drag, startPoint x: 323, startPoint y: 606, endPoint x: 466, endPoint y: 467, distance: 200.0
click at [466, 467] on quentale-workspace at bounding box center [668, 320] width 1337 height 640
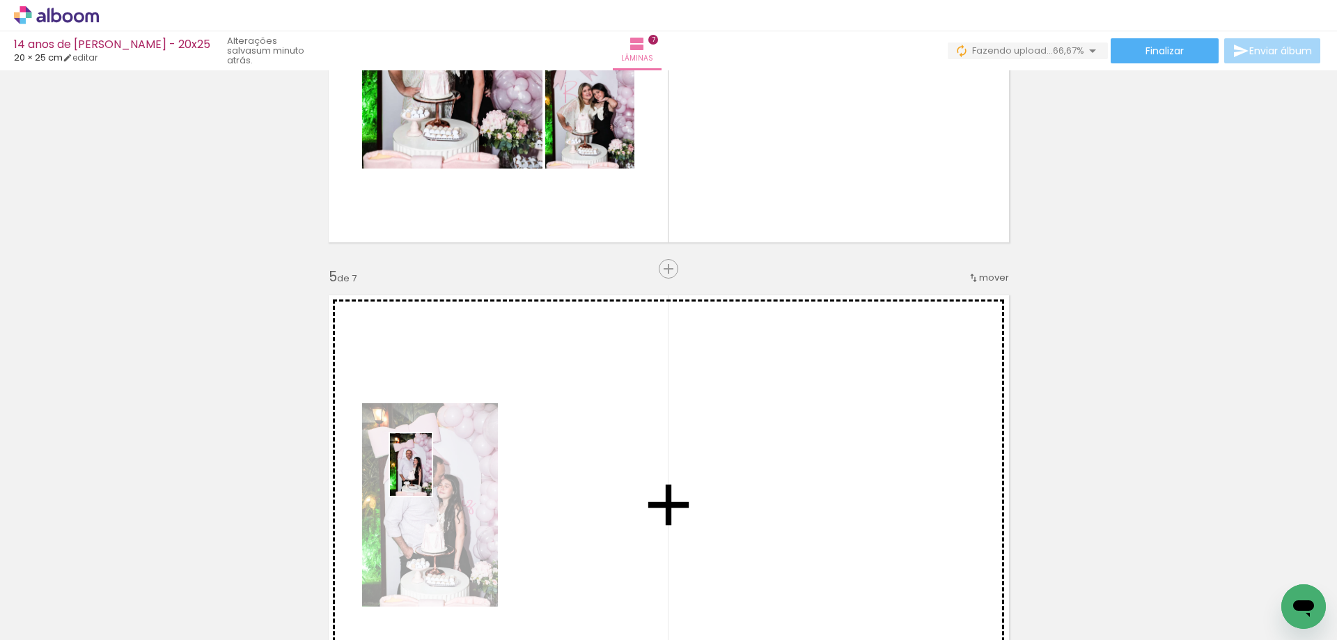
drag, startPoint x: 240, startPoint y: 592, endPoint x: 405, endPoint y: 490, distance: 194.5
click at [440, 471] on quentale-workspace at bounding box center [668, 320] width 1337 height 640
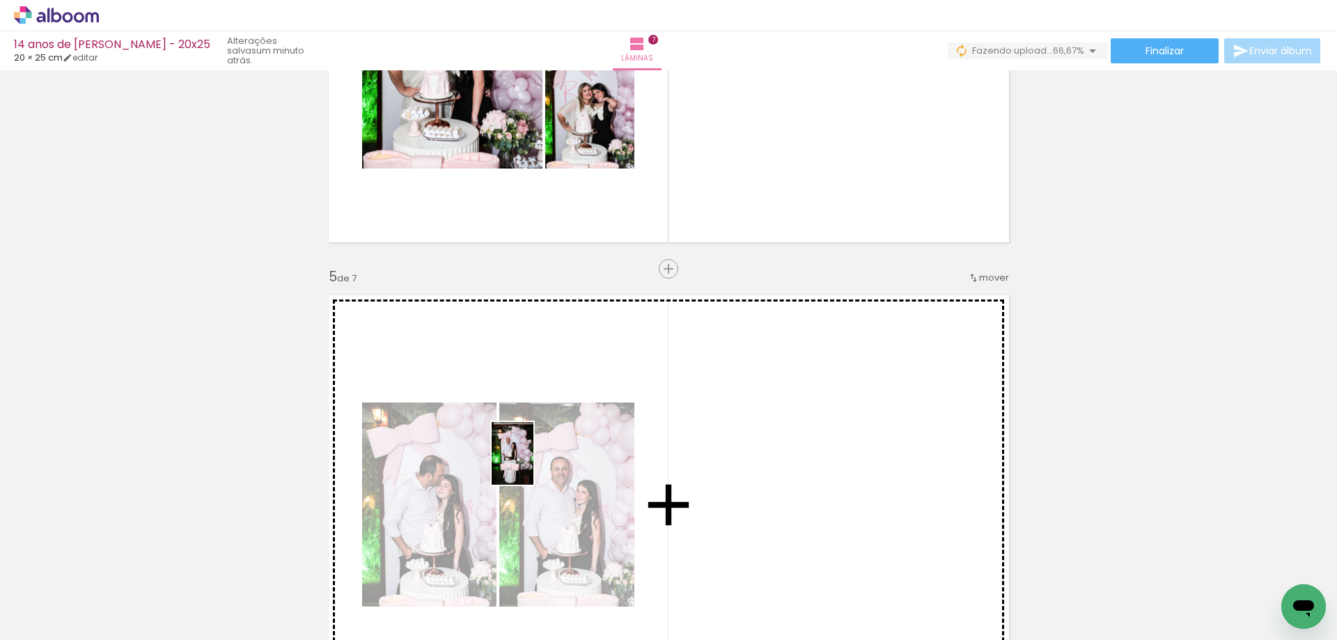
drag, startPoint x: 147, startPoint y: 590, endPoint x: 534, endPoint y: 464, distance: 406.7
click at [534, 464] on quentale-workspace at bounding box center [668, 320] width 1337 height 640
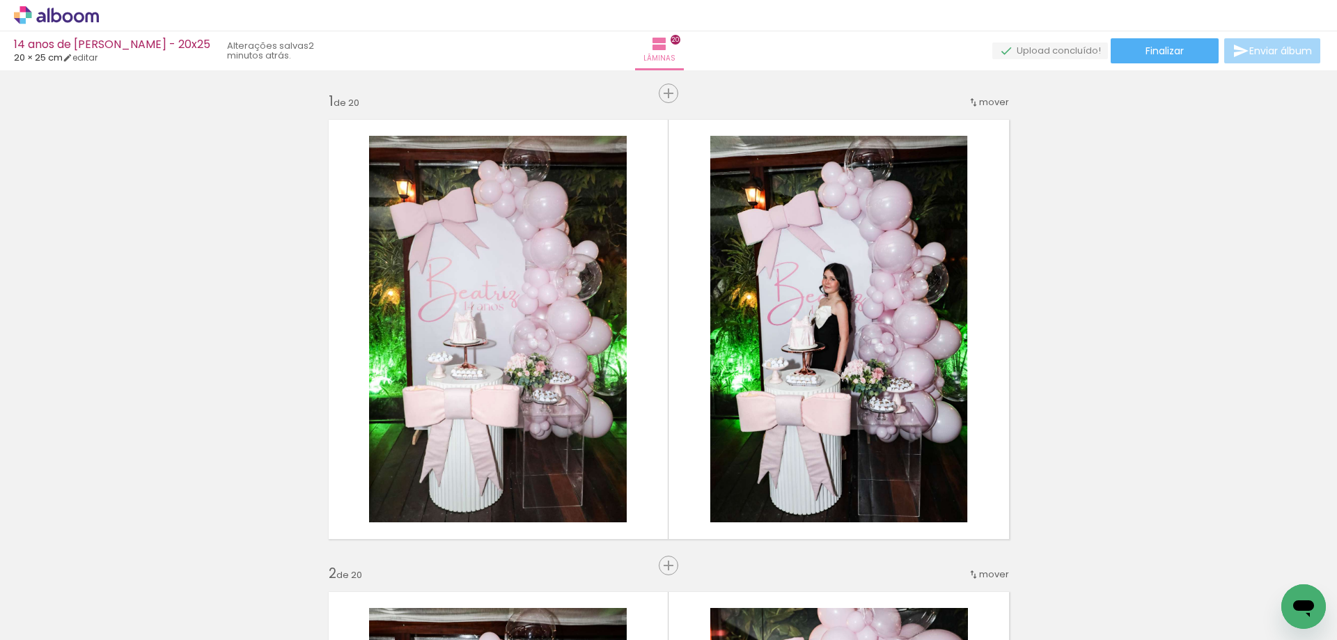
scroll to position [7142, 0]
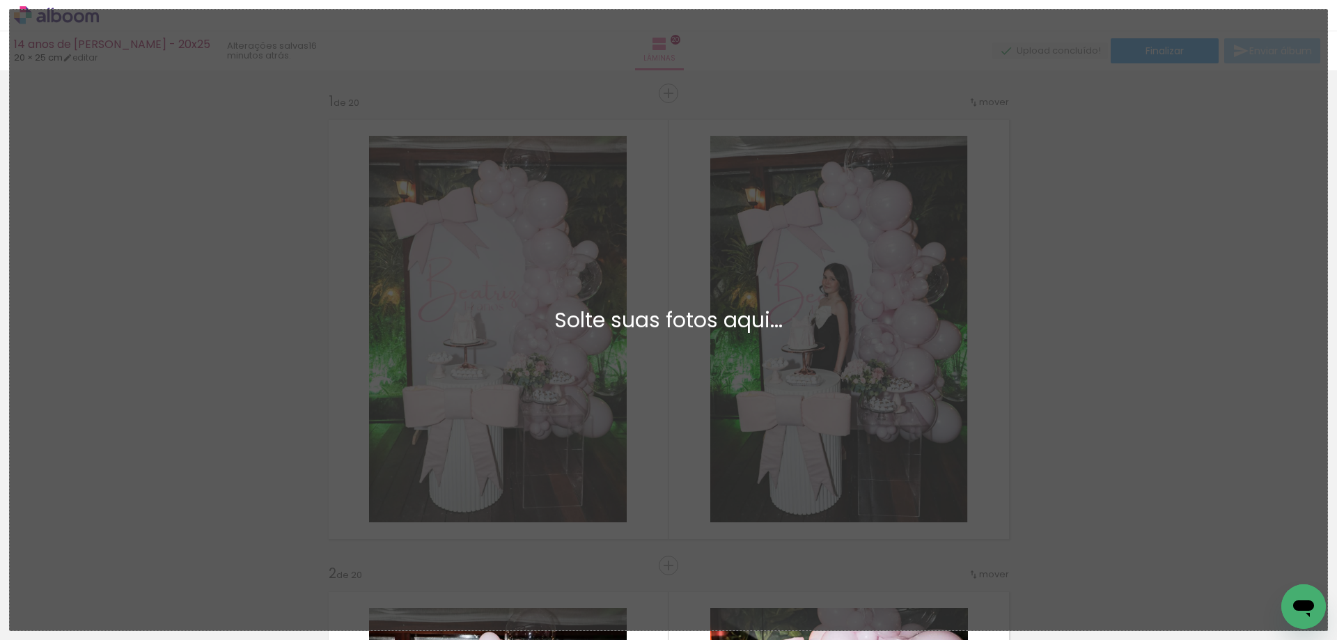
scroll to position [7142, 0]
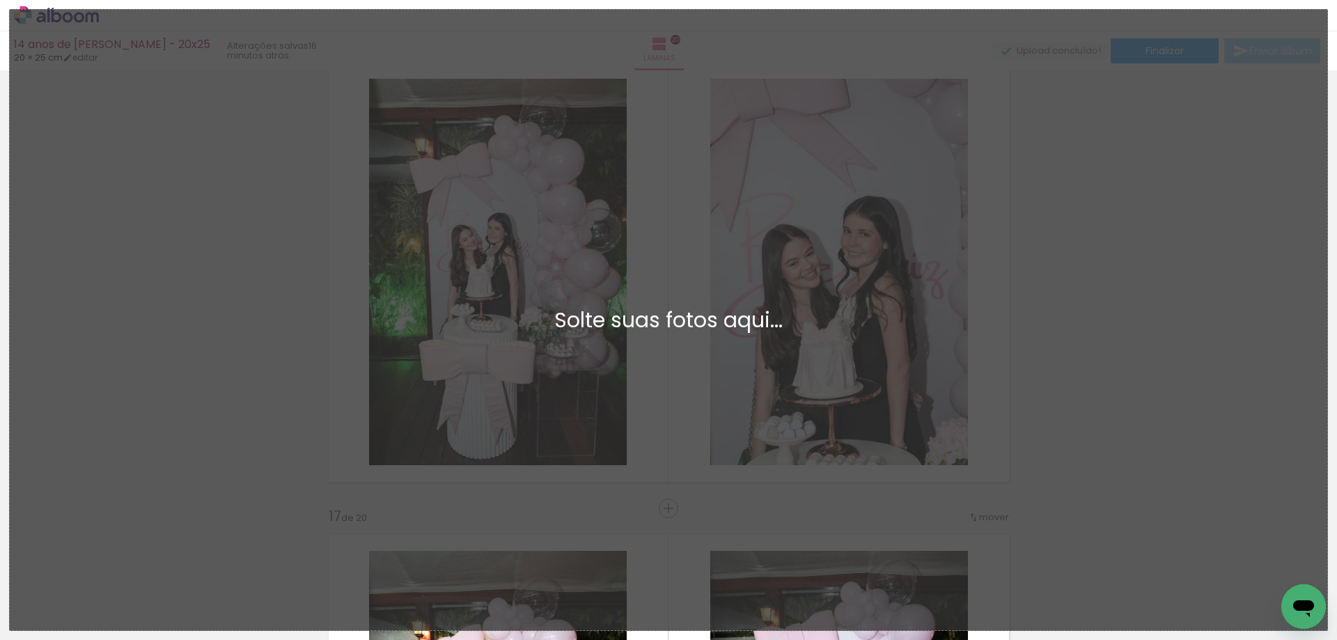
click at [287, 456] on div "Adicionar Fotos Solte suas fotos aqui..." at bounding box center [669, 320] width 1318 height 621
drag, startPoint x: 761, startPoint y: 363, endPoint x: 678, endPoint y: 437, distance: 111.0
click at [755, 419] on div "Adicionar Fotos Solte suas fotos aqui..." at bounding box center [669, 320] width 1318 height 621
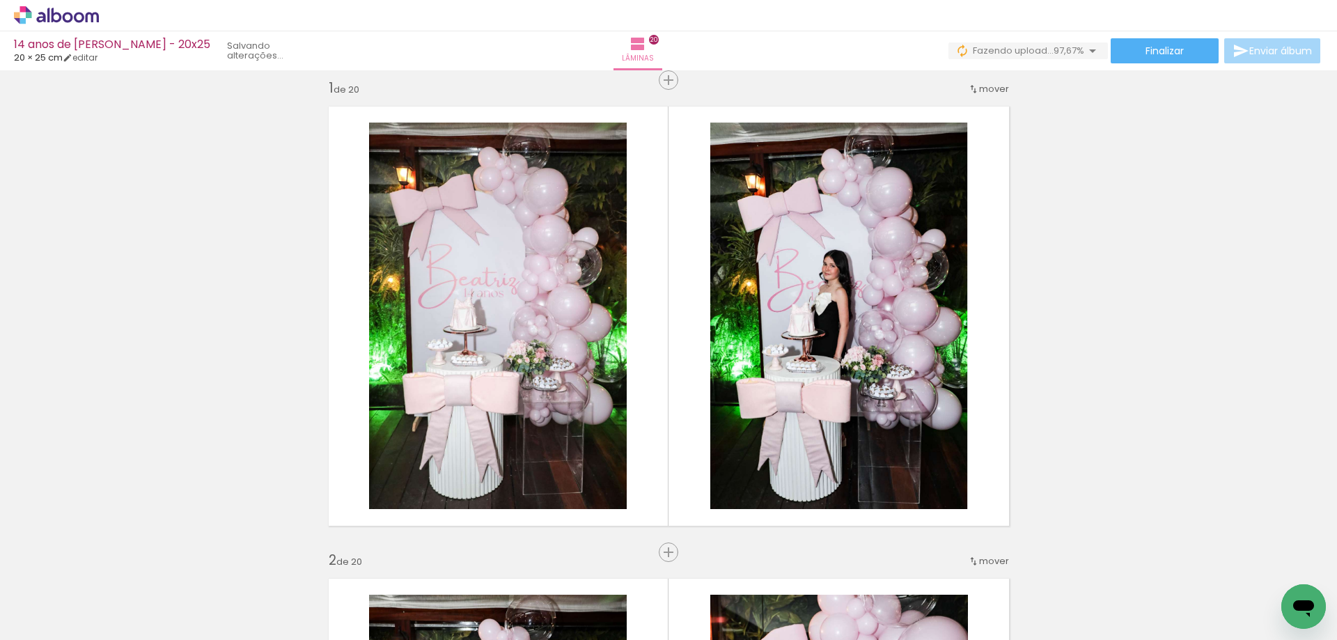
scroll to position [0, 0]
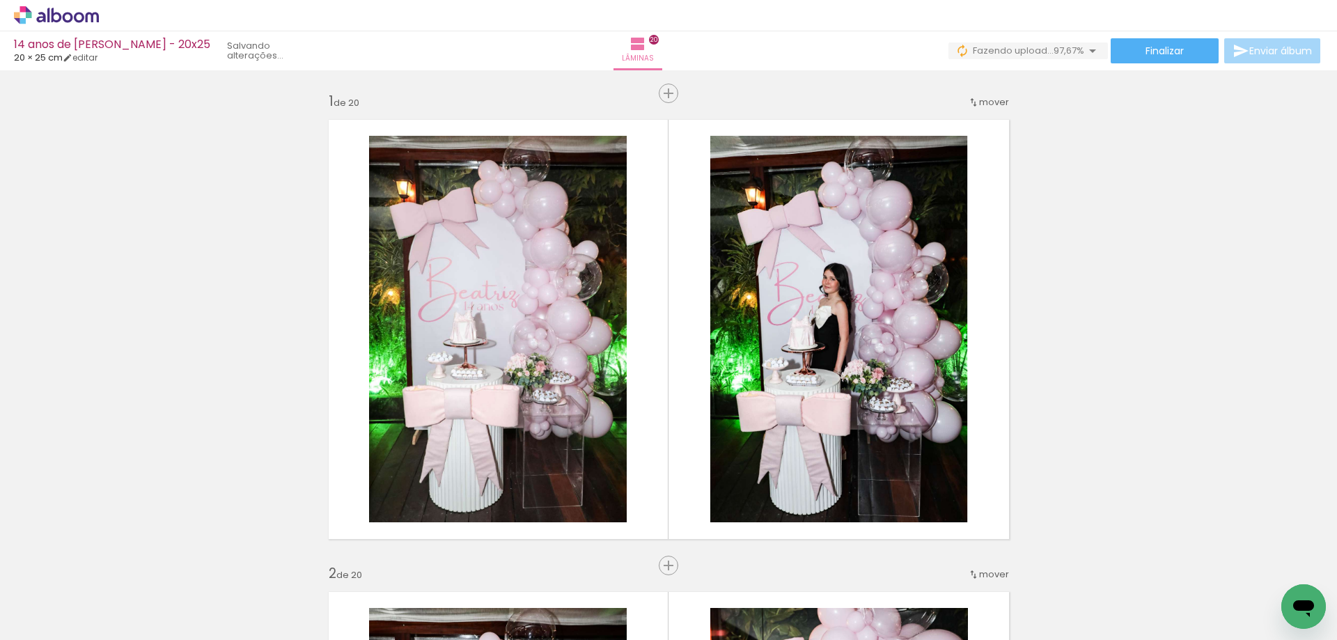
click at [65, 603] on input "Não utilizadas" at bounding box center [39, 609] width 53 height 12
click at [0, 0] on slot "Todas as fotos" at bounding box center [0, 0] width 0 height 0
type input "Todas as fotos"
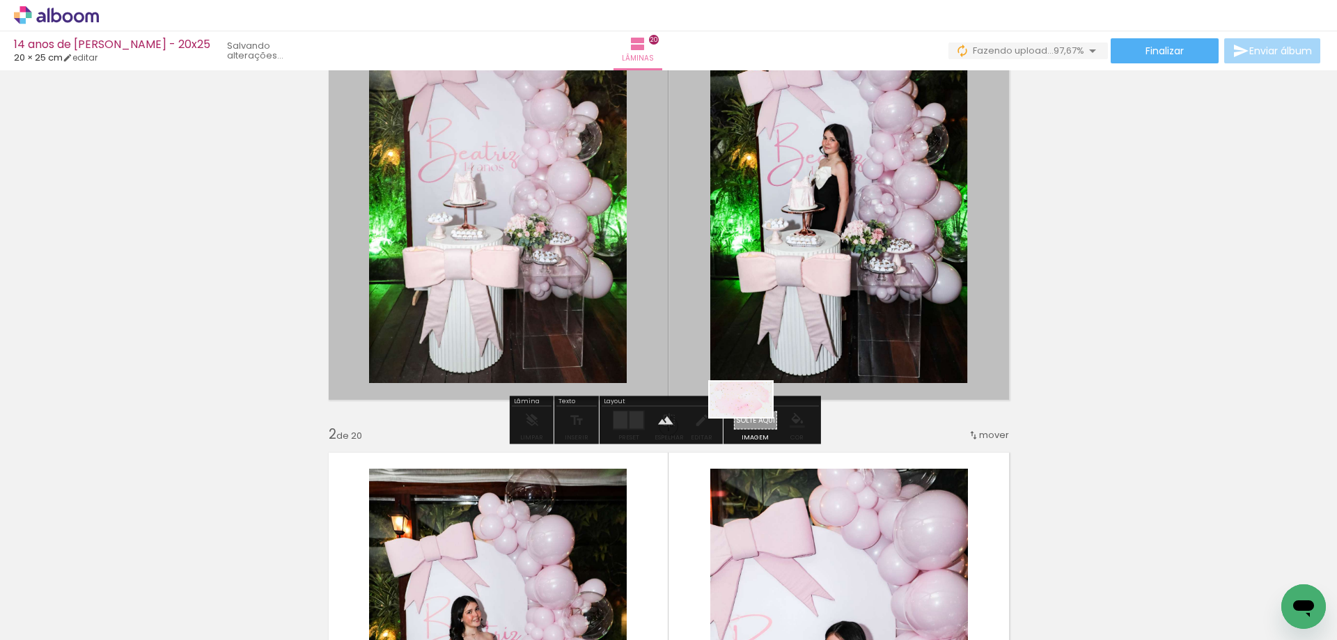
drag, startPoint x: 1259, startPoint y: 603, endPoint x: 752, endPoint y: 424, distance: 538.7
click at [752, 424] on quentale-workspace at bounding box center [668, 320] width 1337 height 640
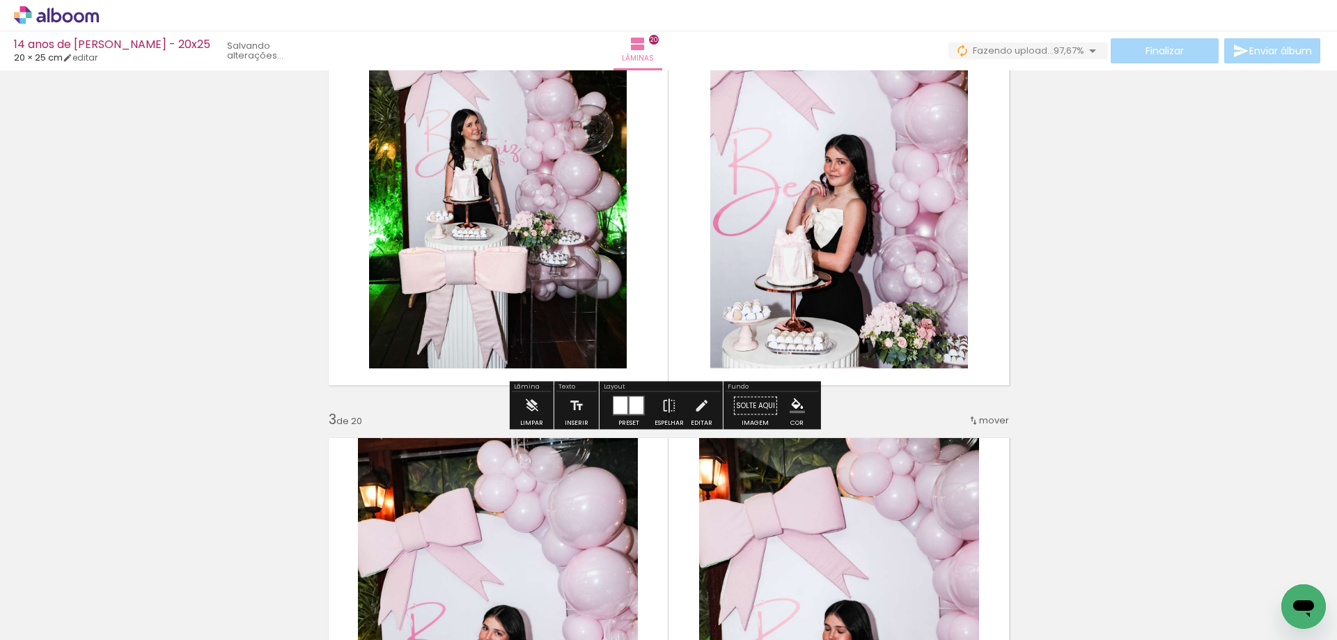
scroll to position [627, 0]
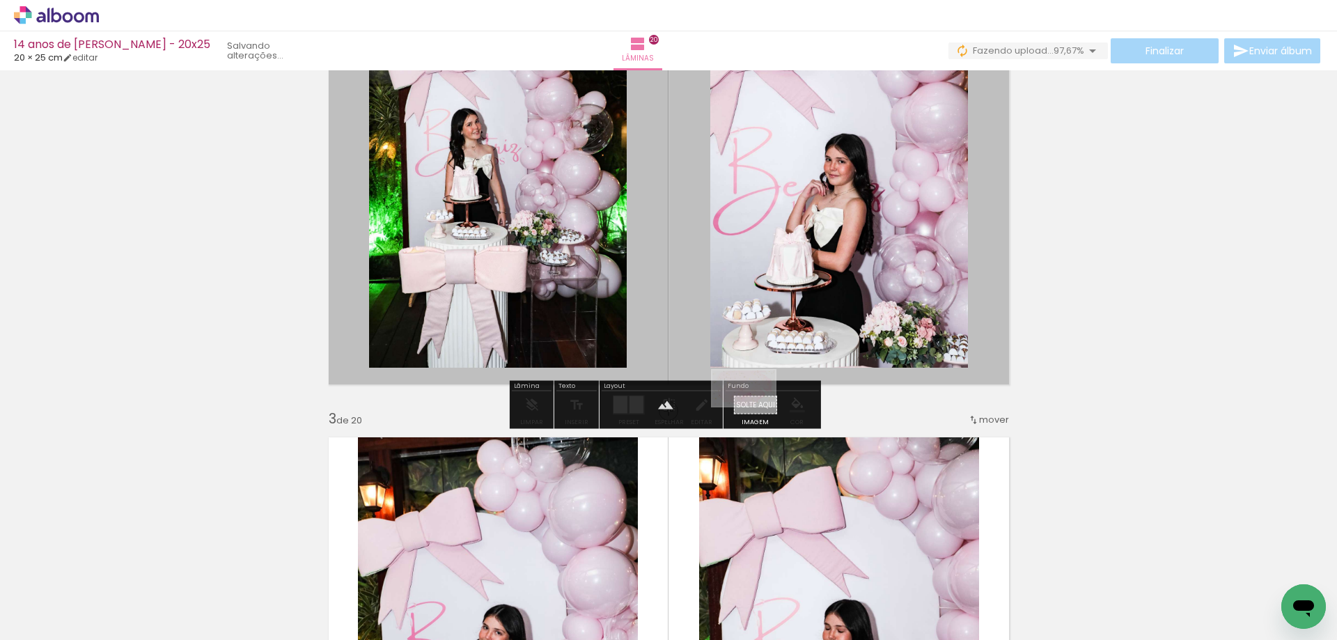
drag, startPoint x: 1270, startPoint y: 589, endPoint x: 754, endPoint y: 412, distance: 545.0
click at [754, 412] on quentale-workspace at bounding box center [668, 320] width 1337 height 640
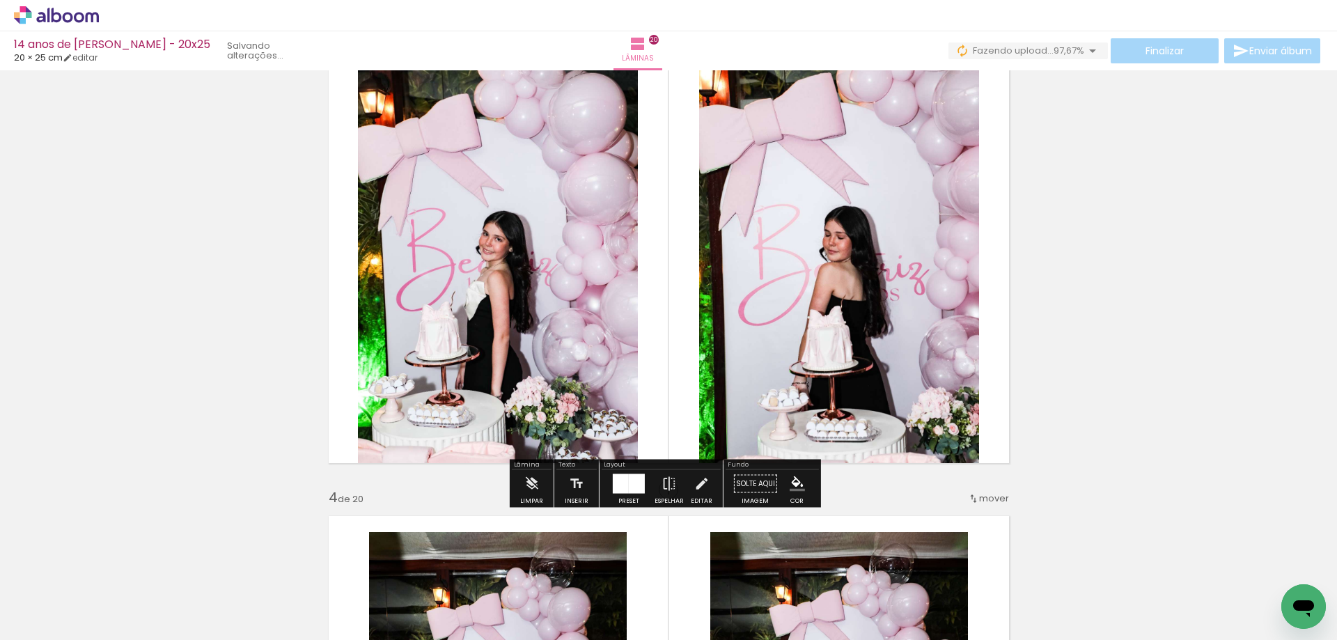
scroll to position [1045, 0]
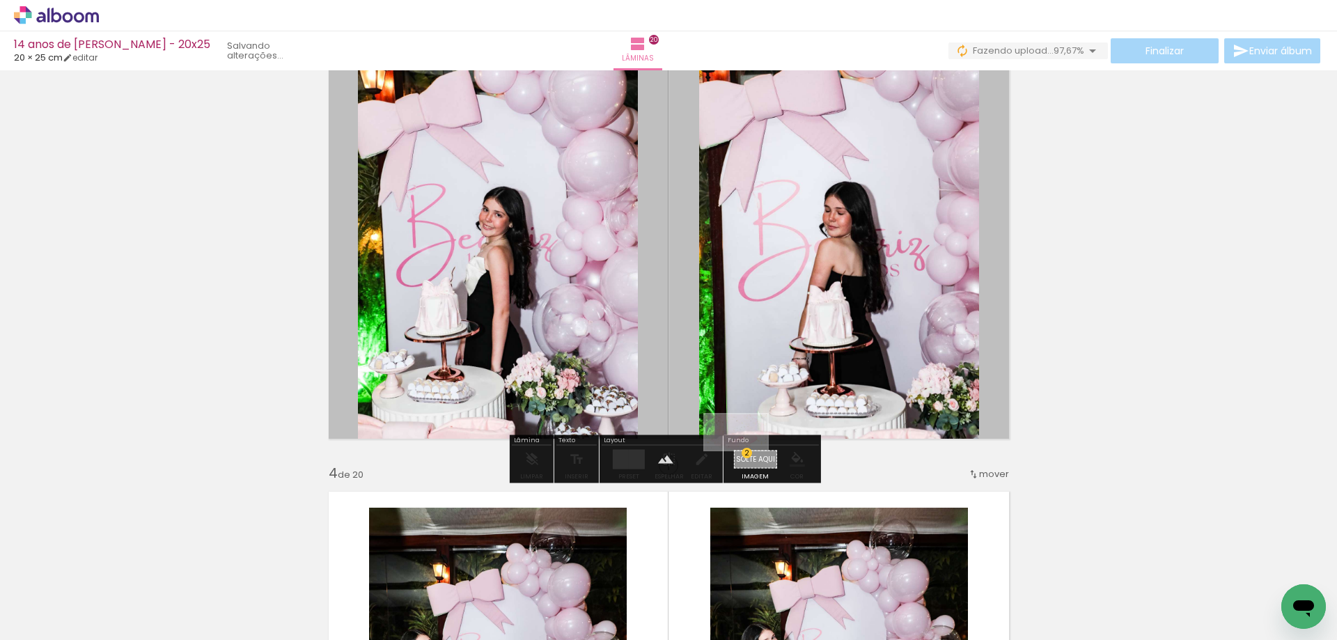
drag, startPoint x: 1268, startPoint y: 596, endPoint x: 745, endPoint y: 465, distance: 539.3
click at [745, 465] on quentale-workspace at bounding box center [668, 320] width 1337 height 640
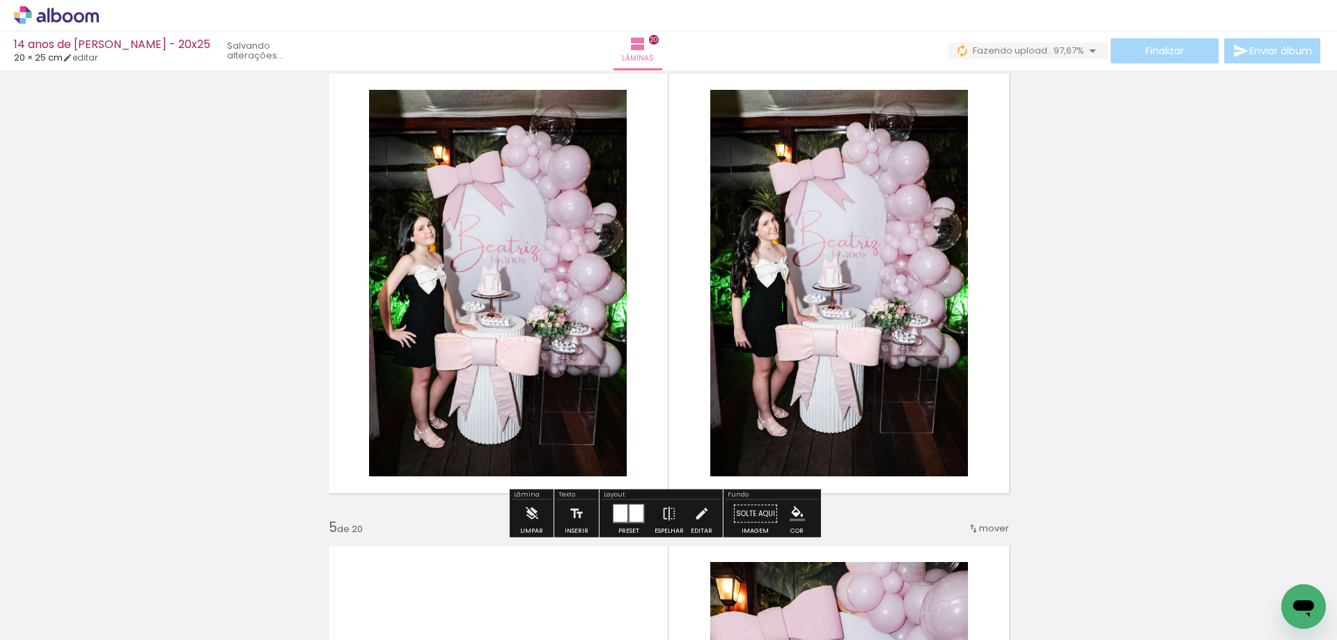
scroll to position [1602, 0]
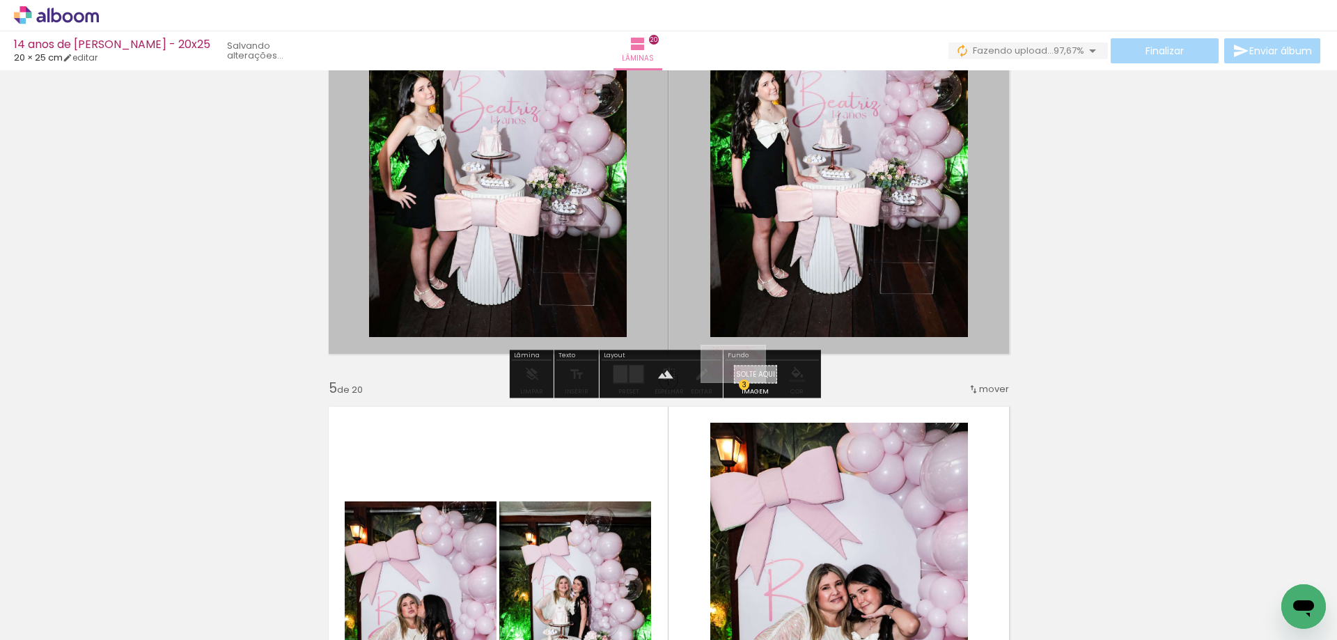
drag, startPoint x: 1253, startPoint y: 588, endPoint x: 740, endPoint y: 385, distance: 552.0
click at [740, 385] on quentale-workspace at bounding box center [668, 320] width 1337 height 640
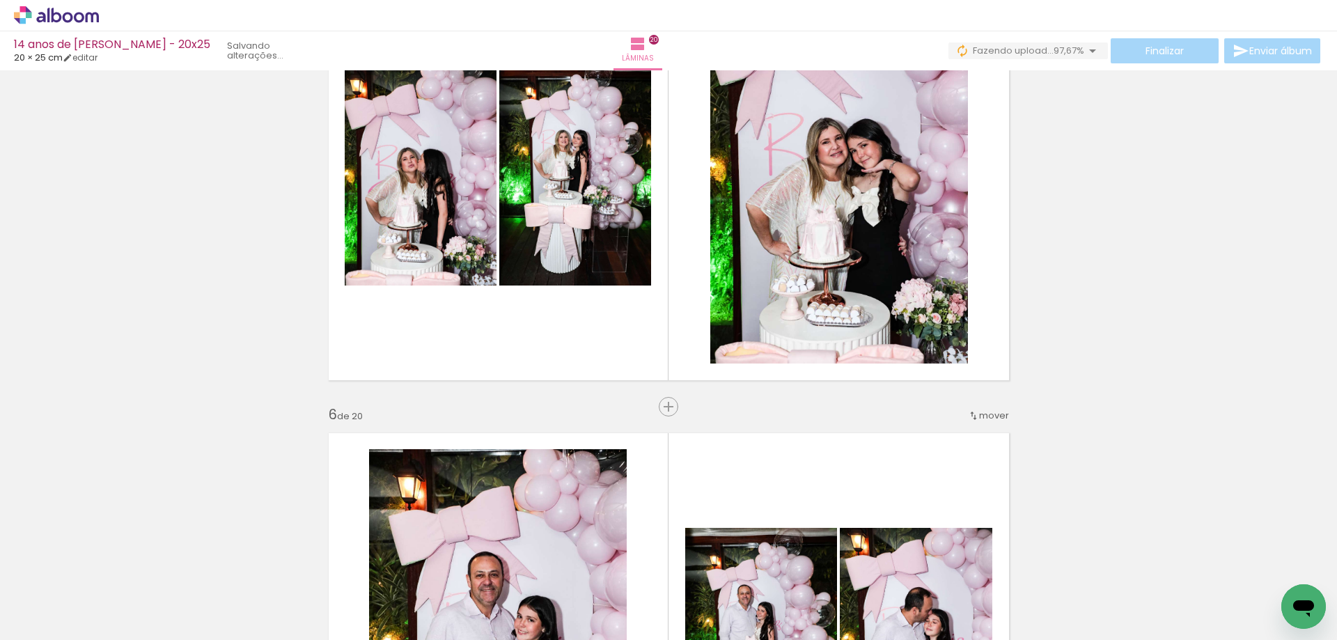
scroll to position [2090, 0]
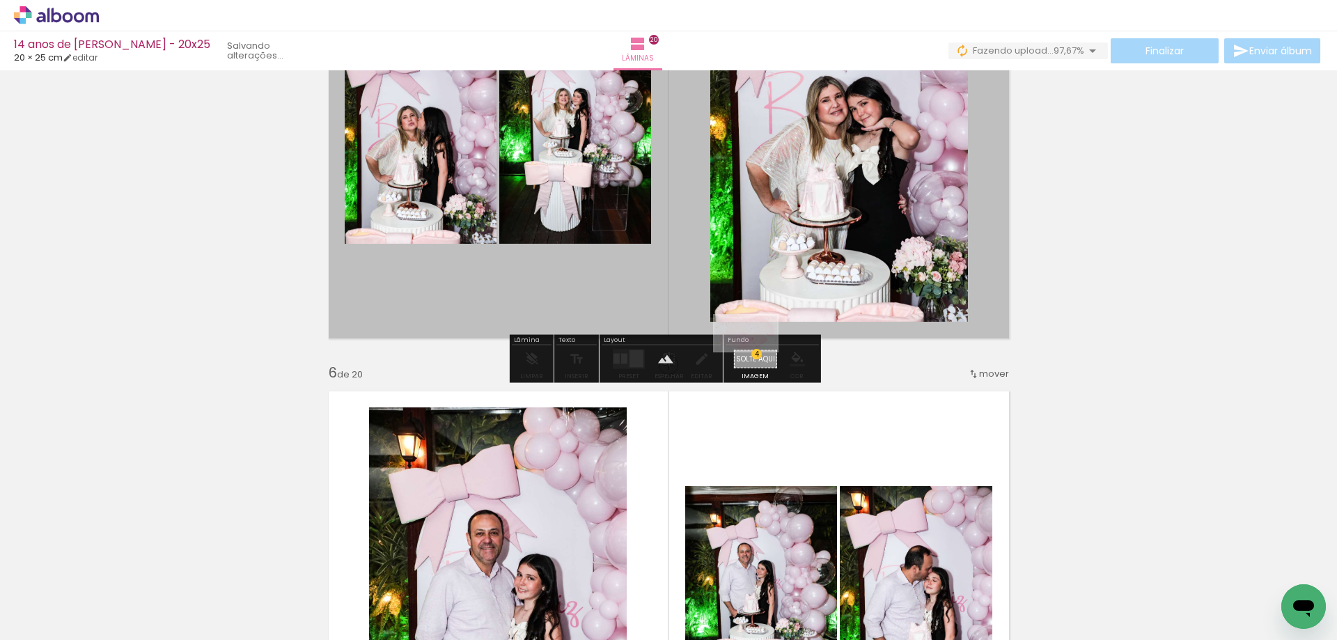
drag, startPoint x: 1271, startPoint y: 599, endPoint x: 757, endPoint y: 357, distance: 568.7
click at [757, 357] on quentale-workspace at bounding box center [668, 320] width 1337 height 640
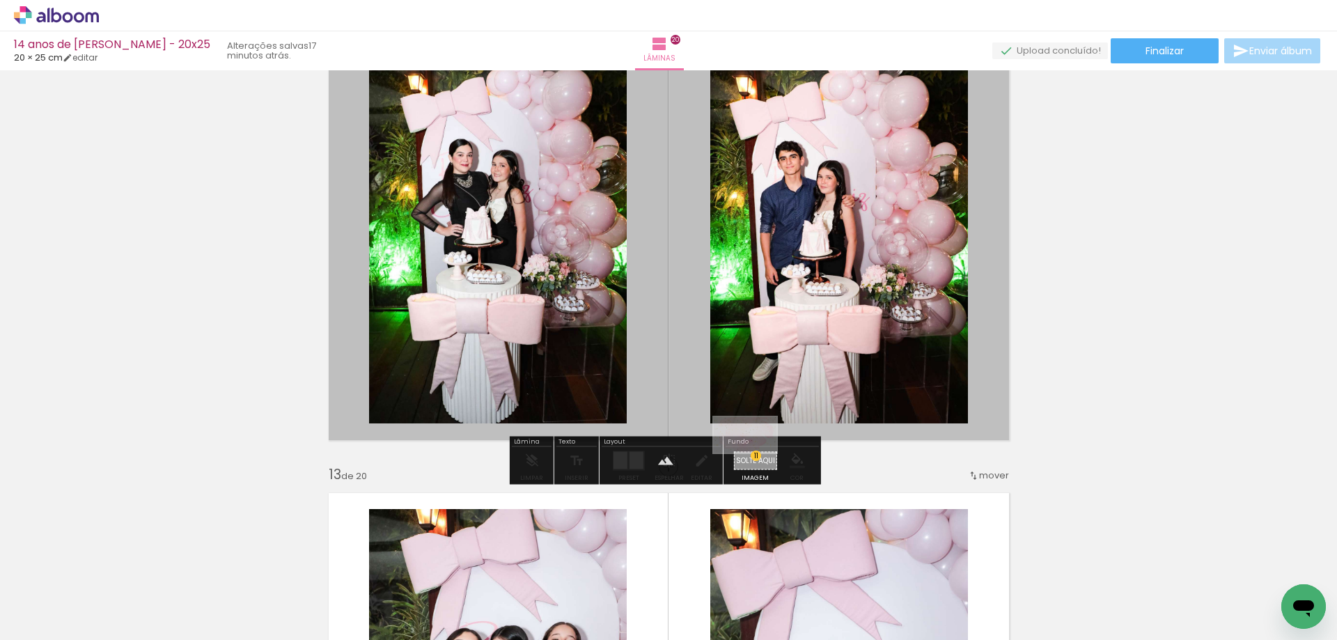
drag, startPoint x: 1261, startPoint y: 601, endPoint x: 756, endPoint y: 459, distance: 524.7
click at [756, 459] on quentale-workspace at bounding box center [668, 320] width 1337 height 640
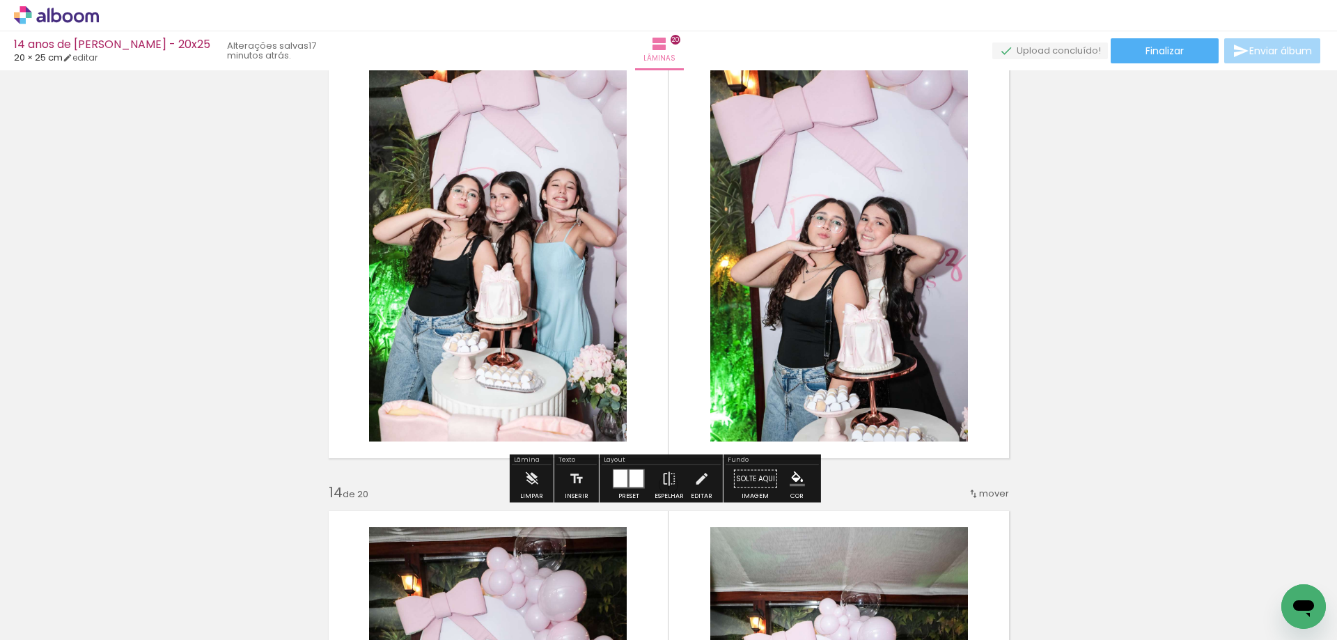
scroll to position [5782, 0]
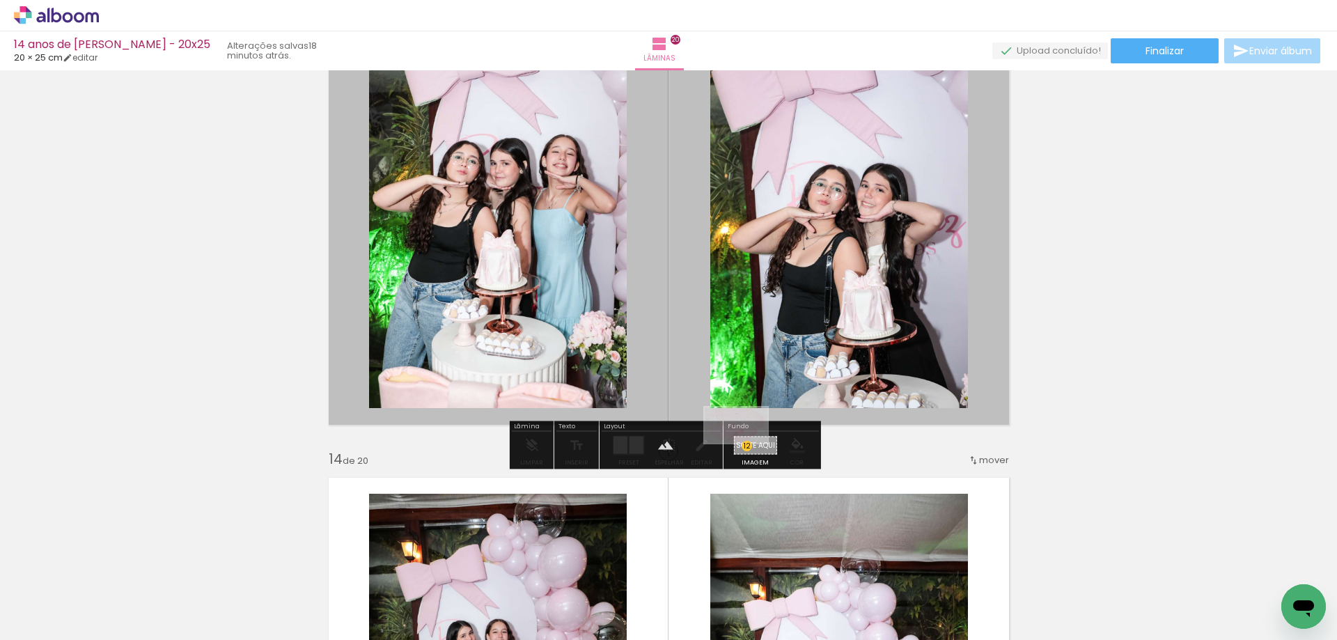
drag, startPoint x: 1264, startPoint y: 597, endPoint x: 747, endPoint y: 449, distance: 537.6
click at [747, 449] on quentale-workspace at bounding box center [668, 320] width 1337 height 640
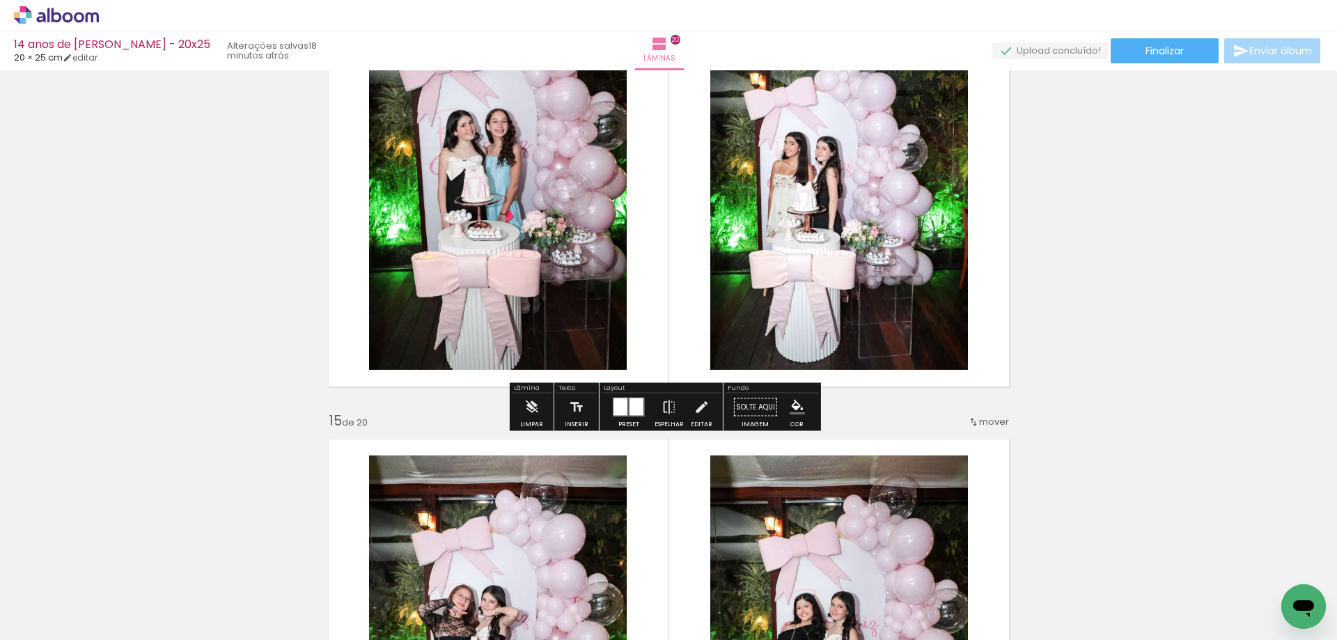
scroll to position [6339, 0]
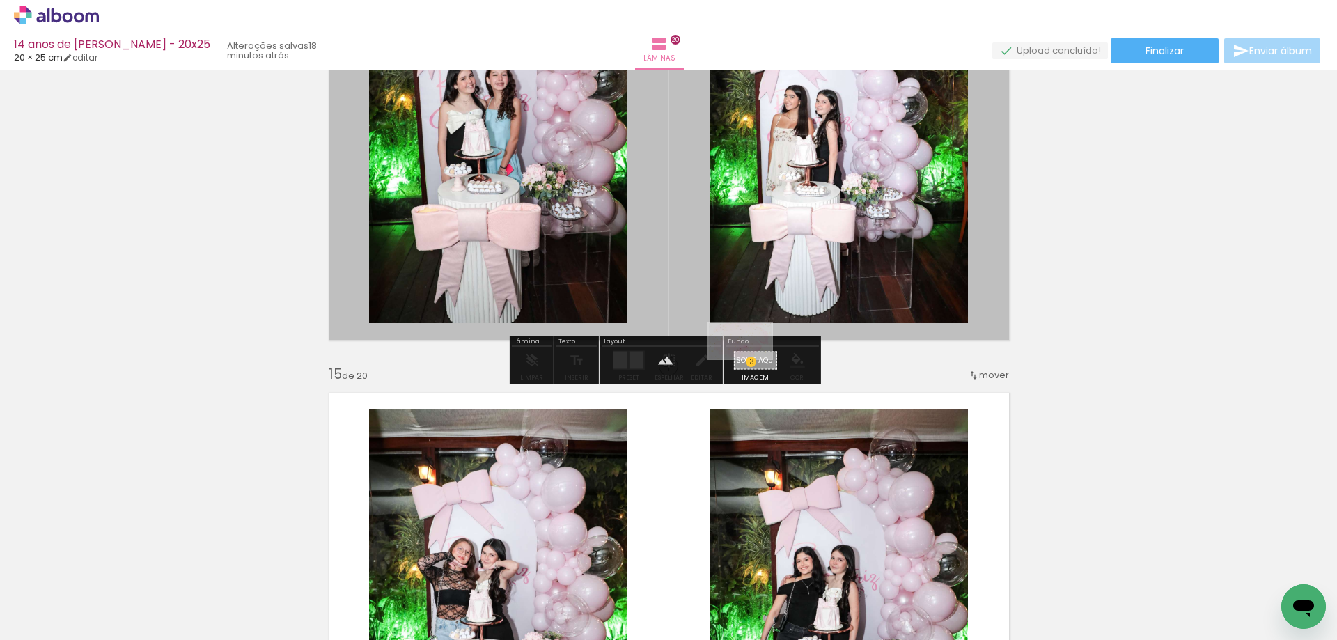
drag, startPoint x: 1271, startPoint y: 589, endPoint x: 750, endPoint y: 365, distance: 567.9
click at [750, 365] on quentale-workspace at bounding box center [668, 320] width 1337 height 640
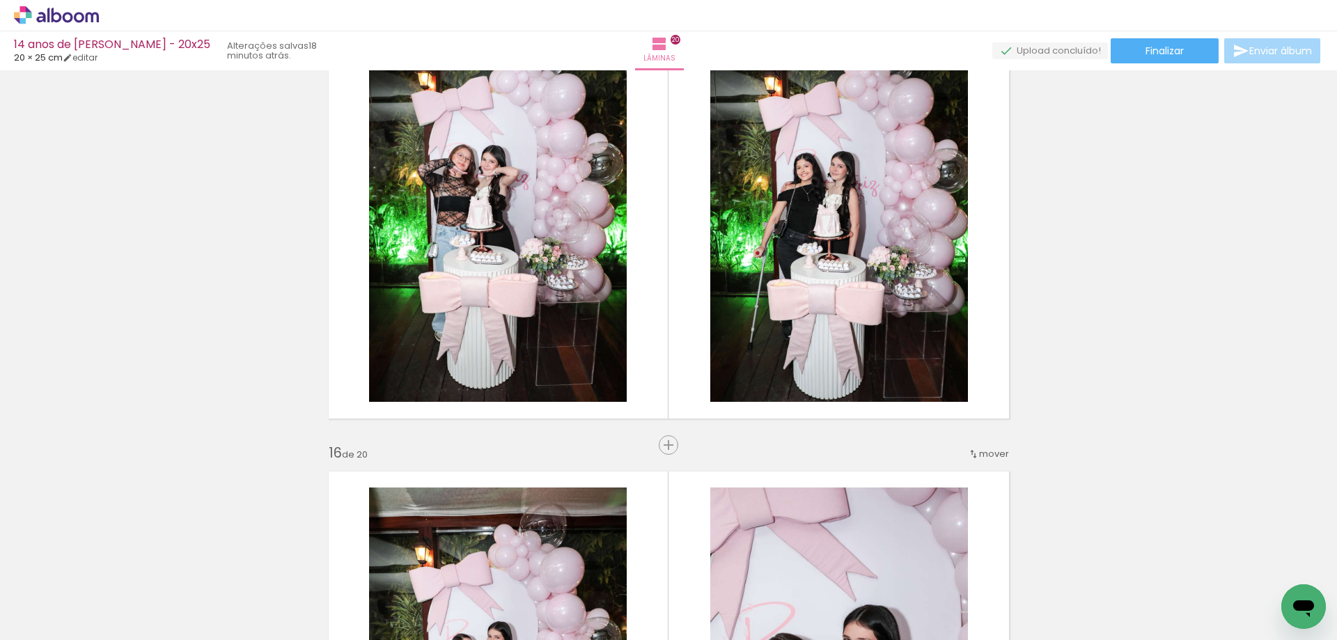
scroll to position [6757, 0]
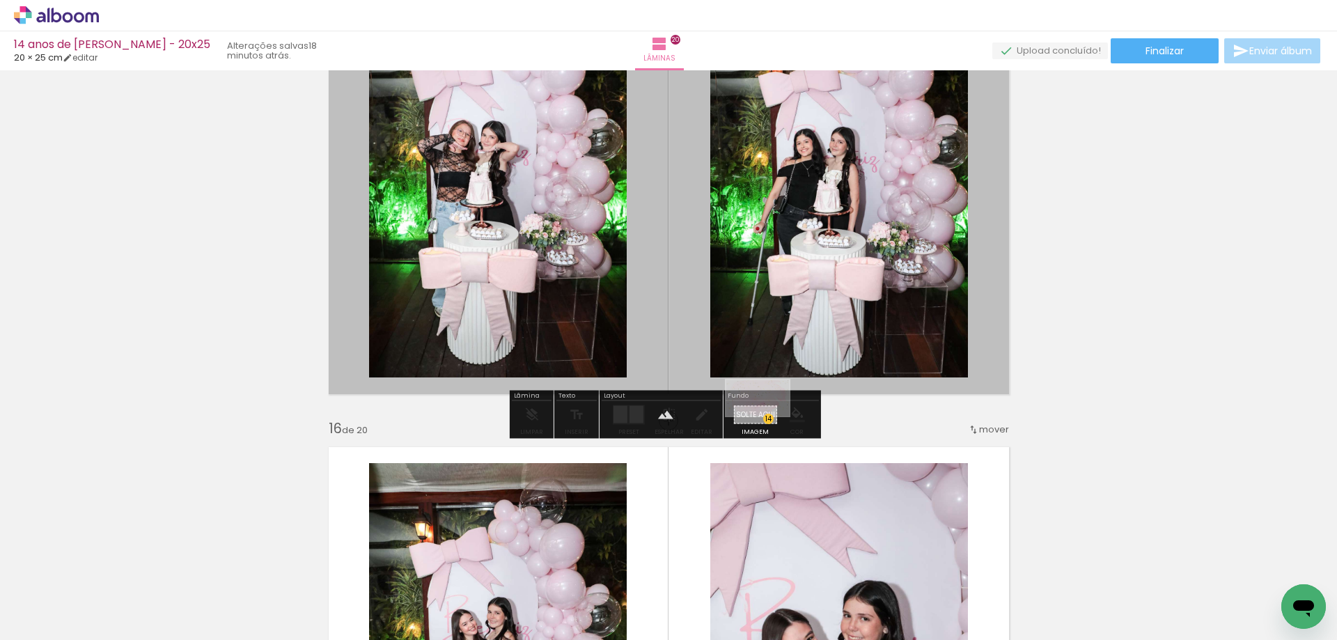
drag, startPoint x: 1273, startPoint y: 596, endPoint x: 768, endPoint y: 422, distance: 534.2
click at [768, 422] on quentale-workspace at bounding box center [668, 320] width 1337 height 640
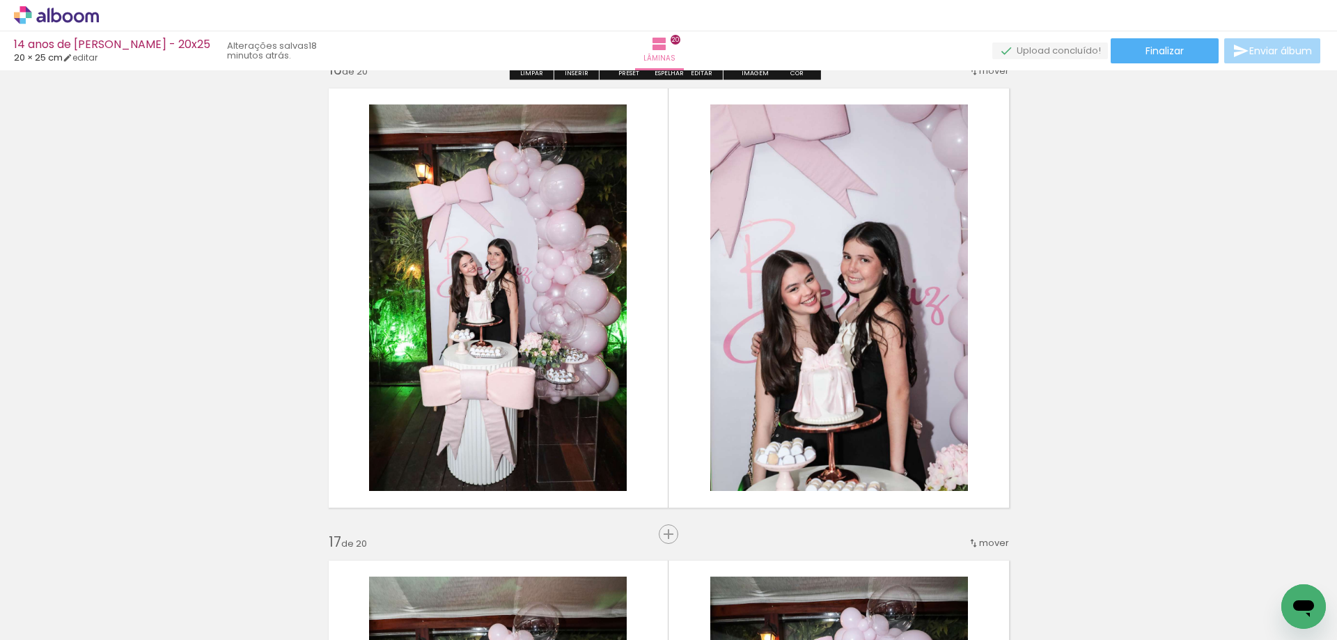
scroll to position [7175, 0]
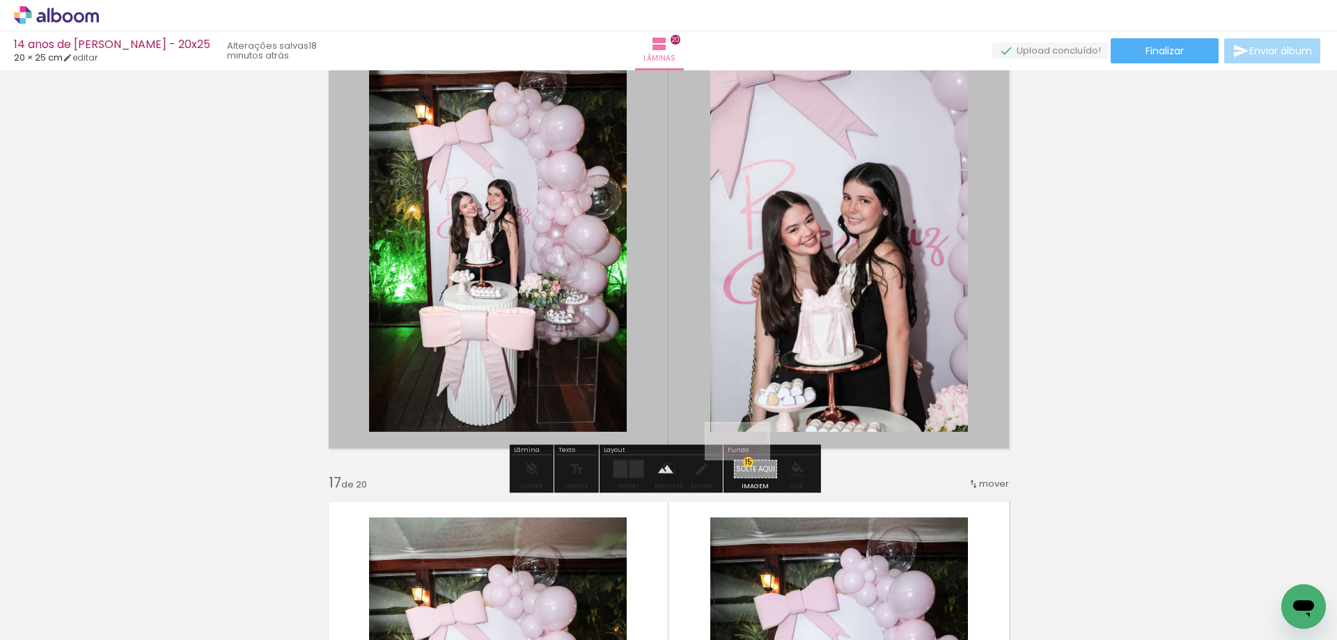
drag, startPoint x: 1266, startPoint y: 598, endPoint x: 757, endPoint y: 464, distance: 526.5
click at [752, 472] on quentale-workspace at bounding box center [668, 320] width 1337 height 640
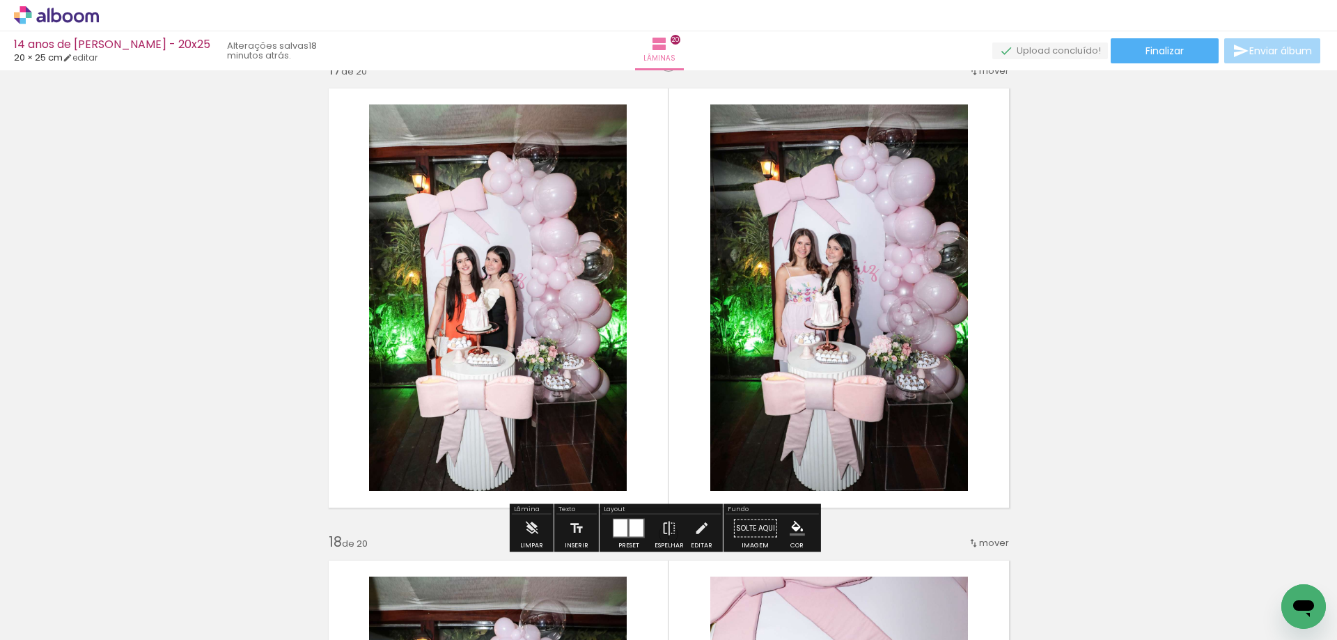
scroll to position [7732, 0]
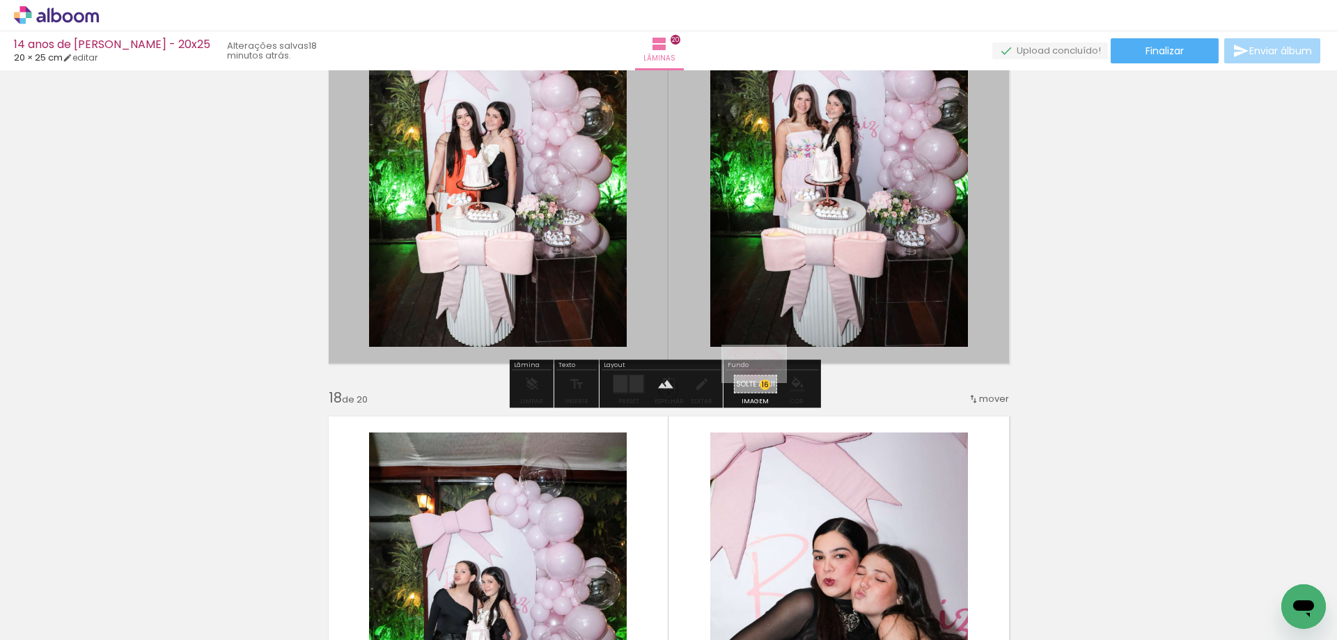
drag, startPoint x: 1255, startPoint y: 595, endPoint x: 763, endPoint y: 388, distance: 534.2
click at [763, 388] on quentale-workspace at bounding box center [668, 320] width 1337 height 640
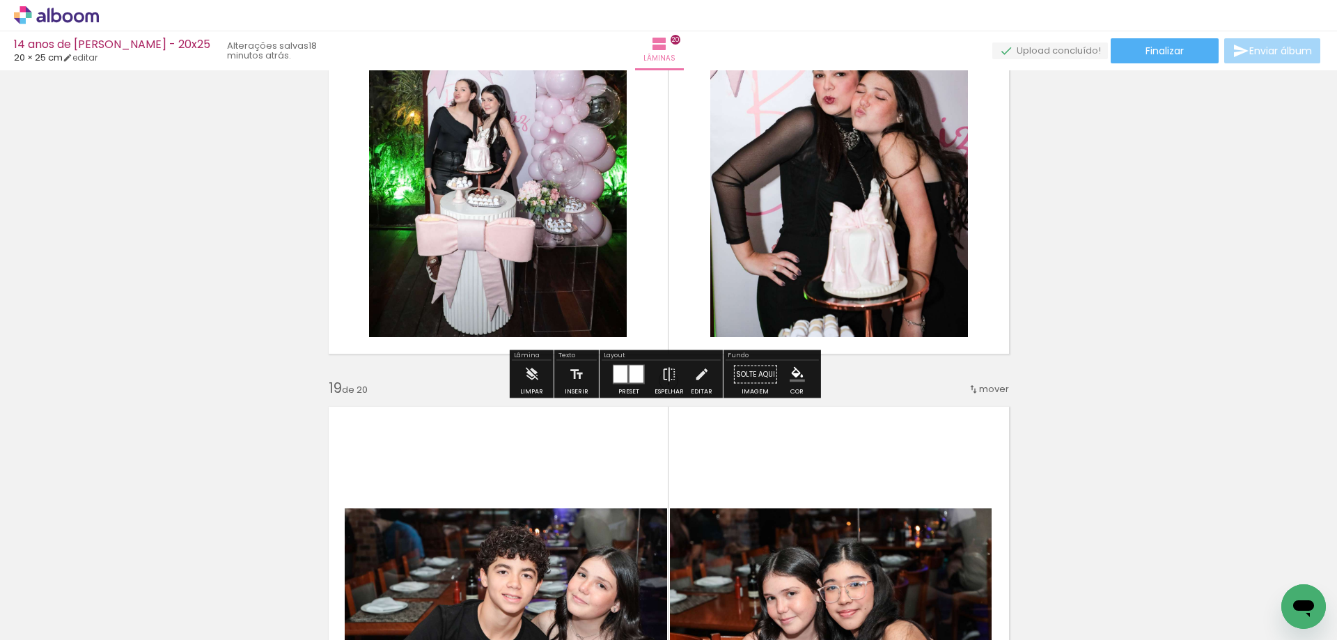
scroll to position [8220, 0]
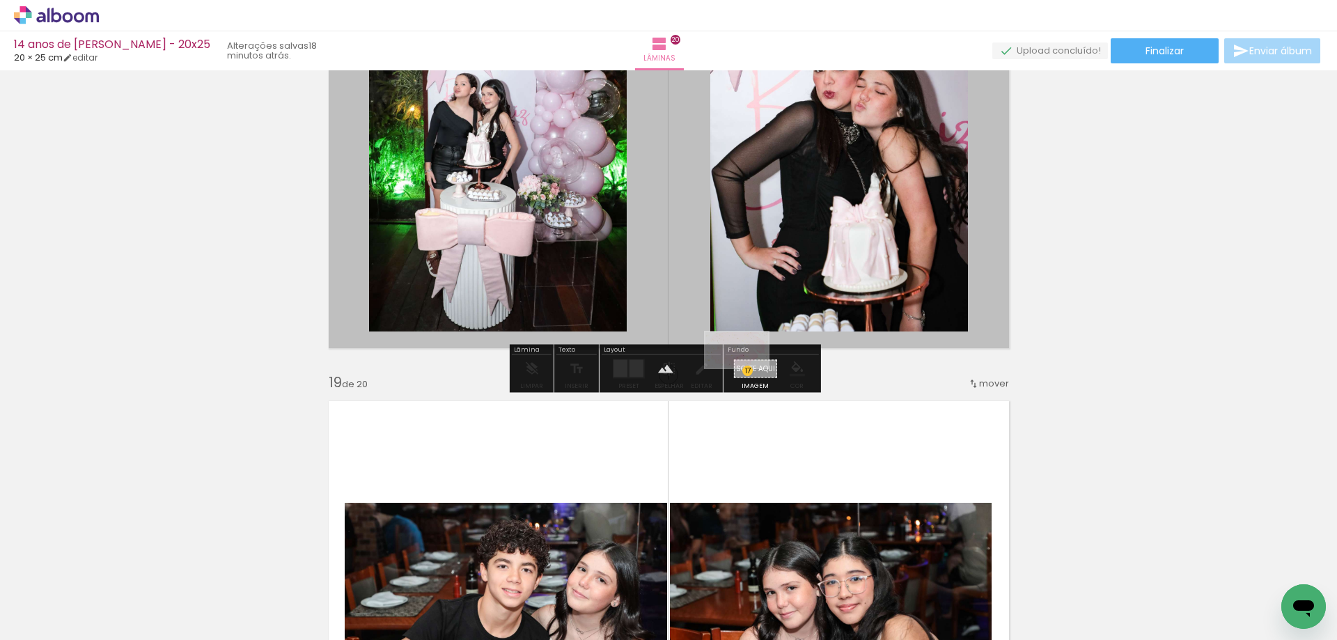
drag, startPoint x: 1258, startPoint y: 589, endPoint x: 758, endPoint y: 366, distance: 547.9
click at [747, 376] on quentale-workspace at bounding box center [668, 320] width 1337 height 640
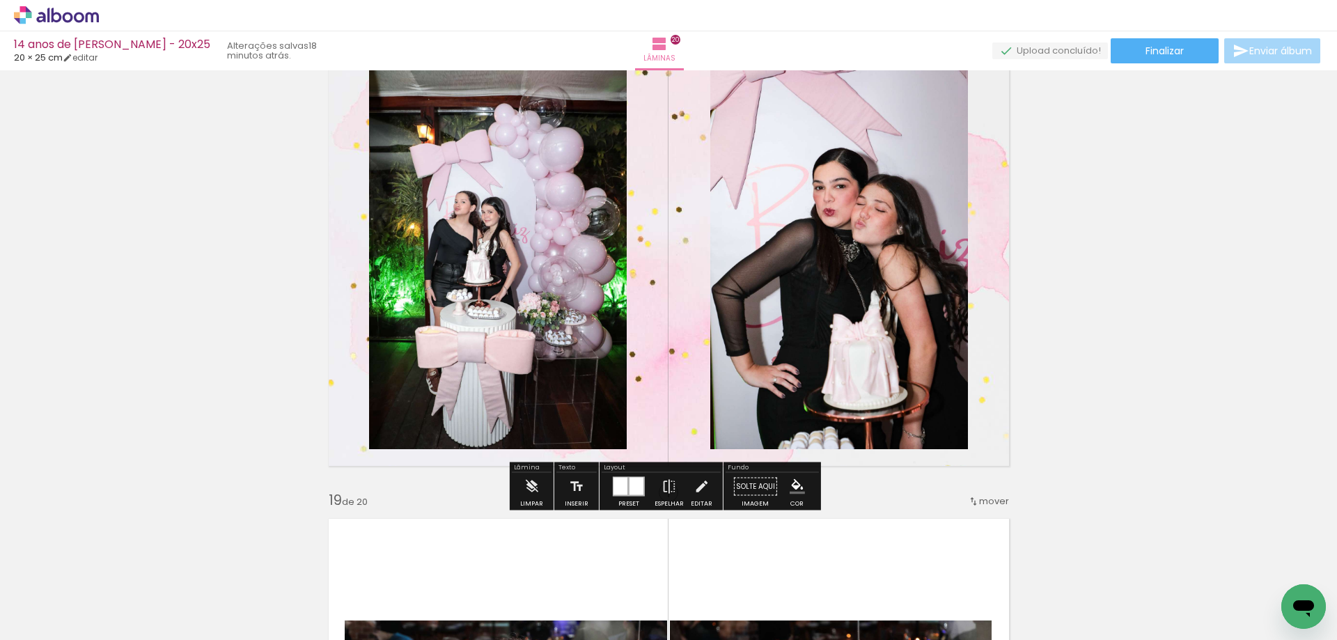
scroll to position [8081, 0]
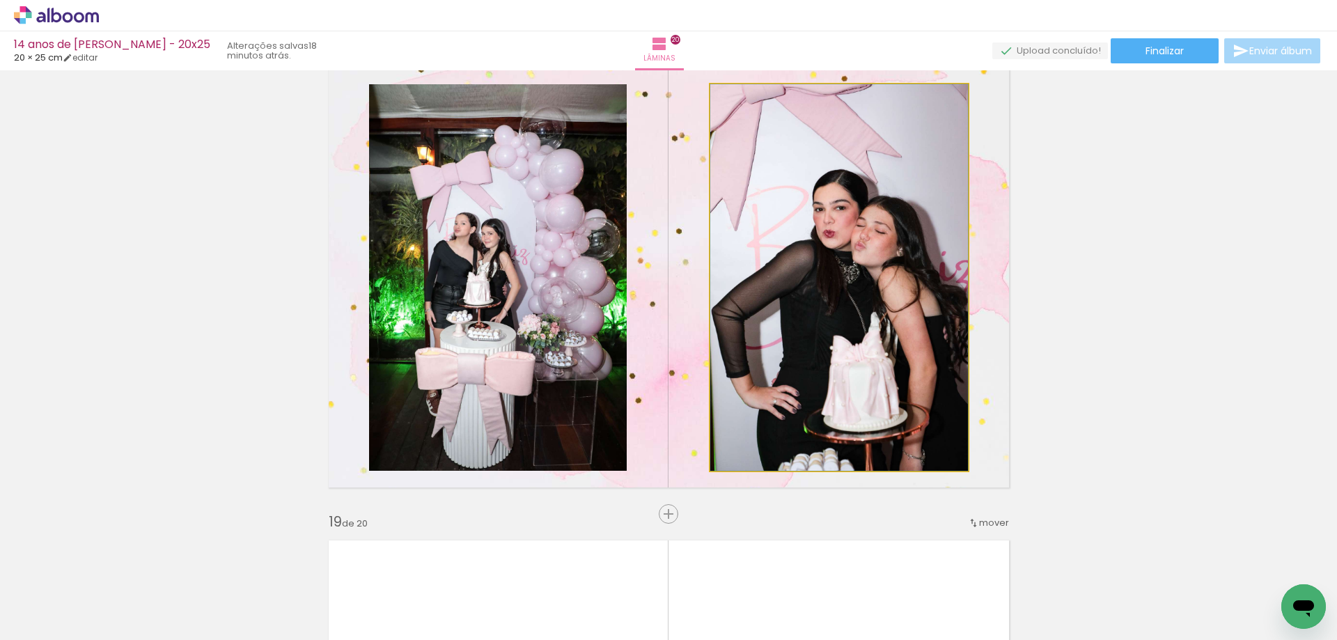
drag, startPoint x: 879, startPoint y: 265, endPoint x: 860, endPoint y: 267, distance: 19.6
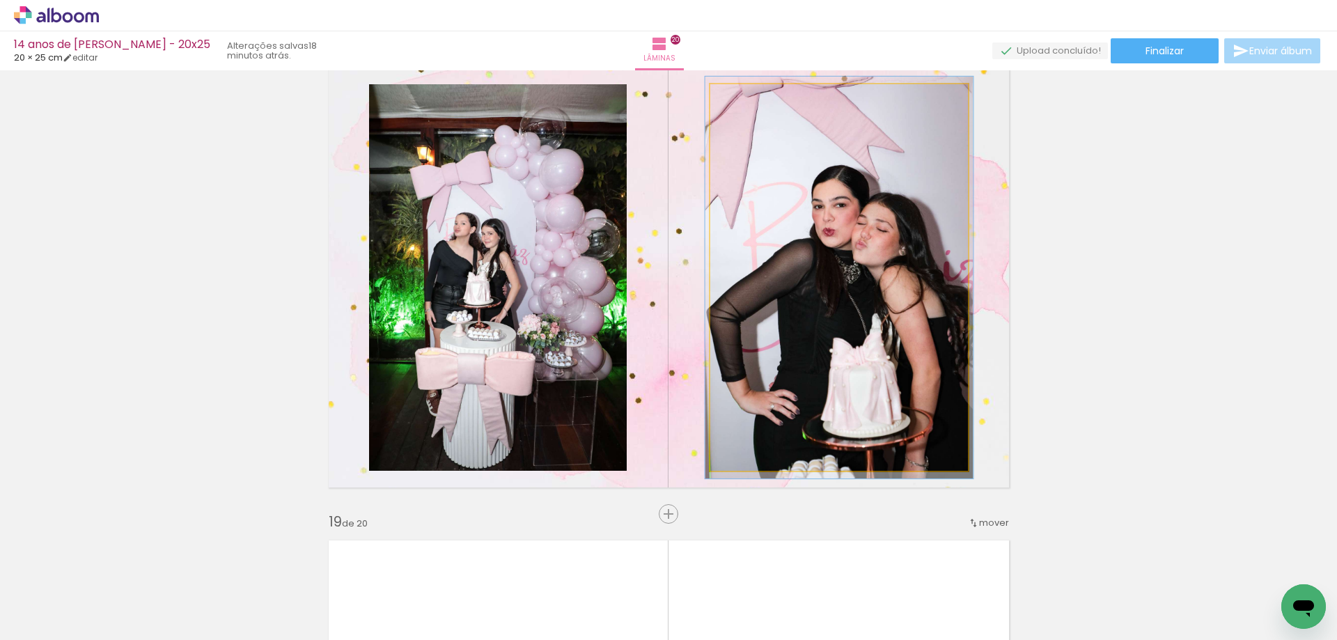
type paper-slider "104"
click at [738, 100] on div at bounding box center [744, 99] width 13 height 13
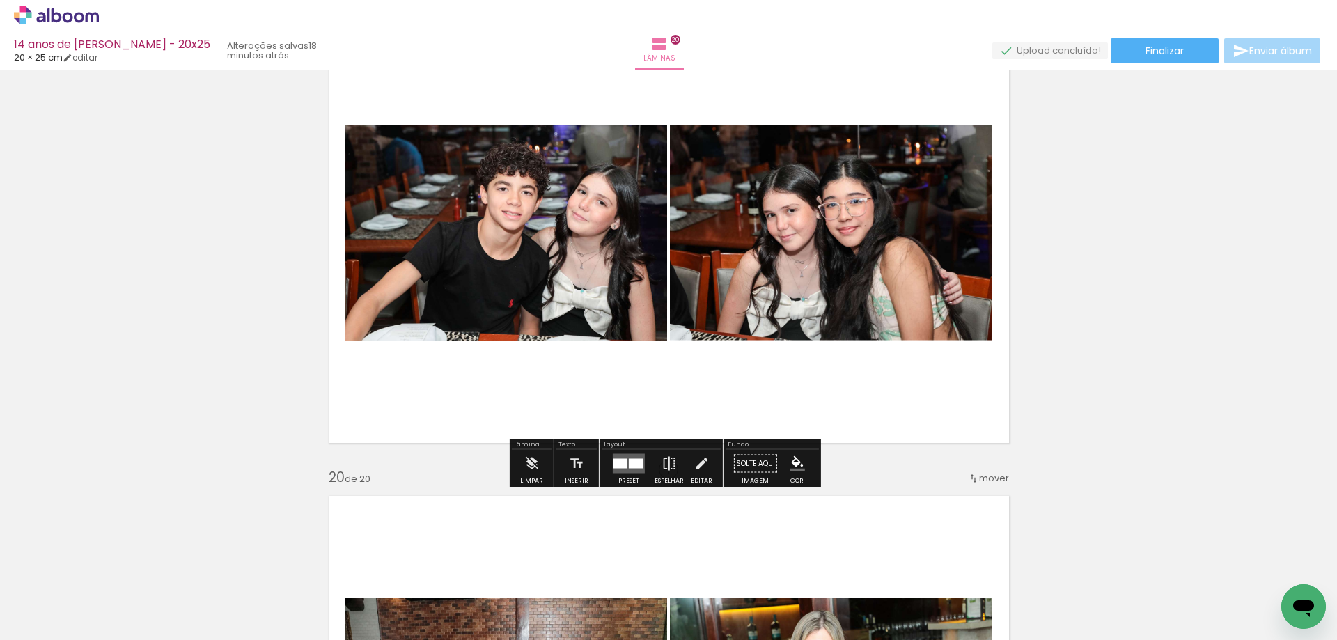
scroll to position [8708, 0]
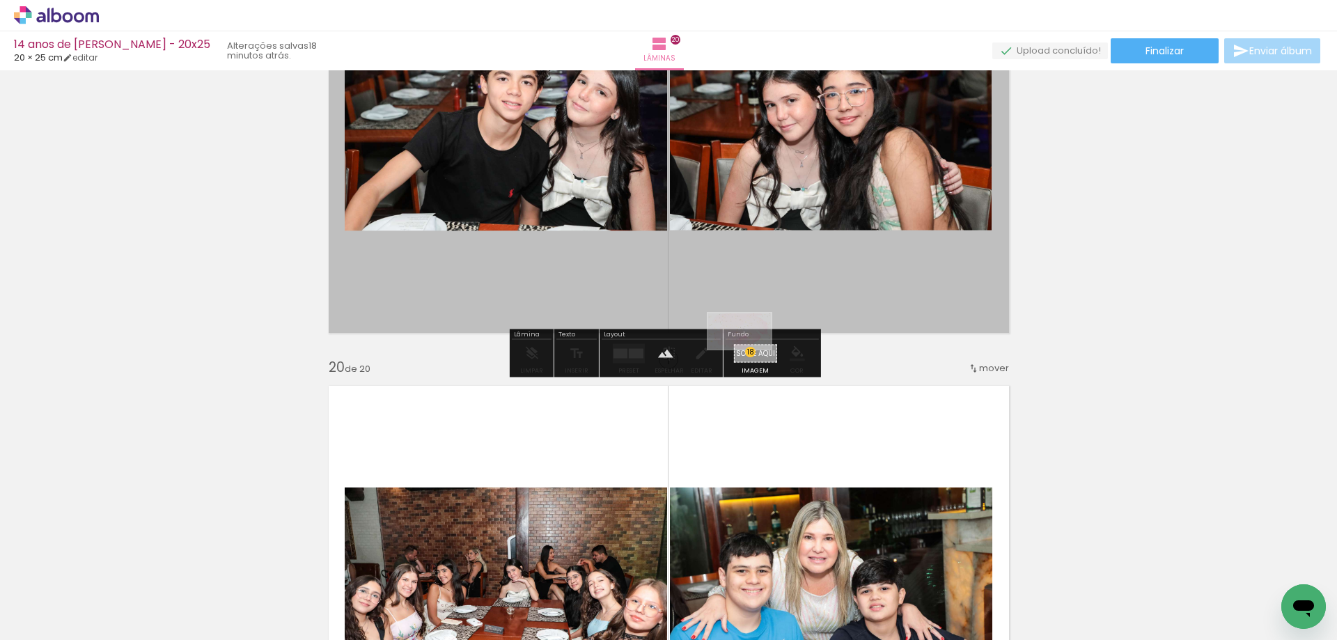
drag, startPoint x: 1273, startPoint y: 585, endPoint x: 752, endPoint y: 355, distance: 568.9
click at [752, 355] on quentale-workspace at bounding box center [668, 320] width 1337 height 640
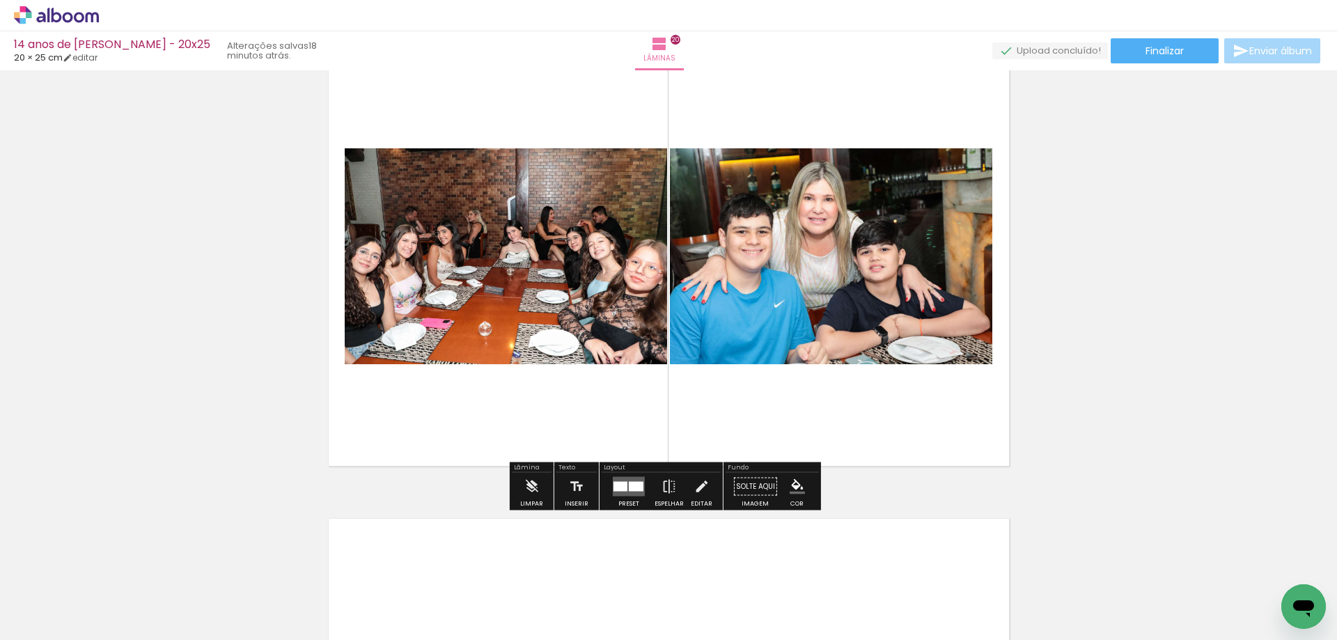
scroll to position [9056, 0]
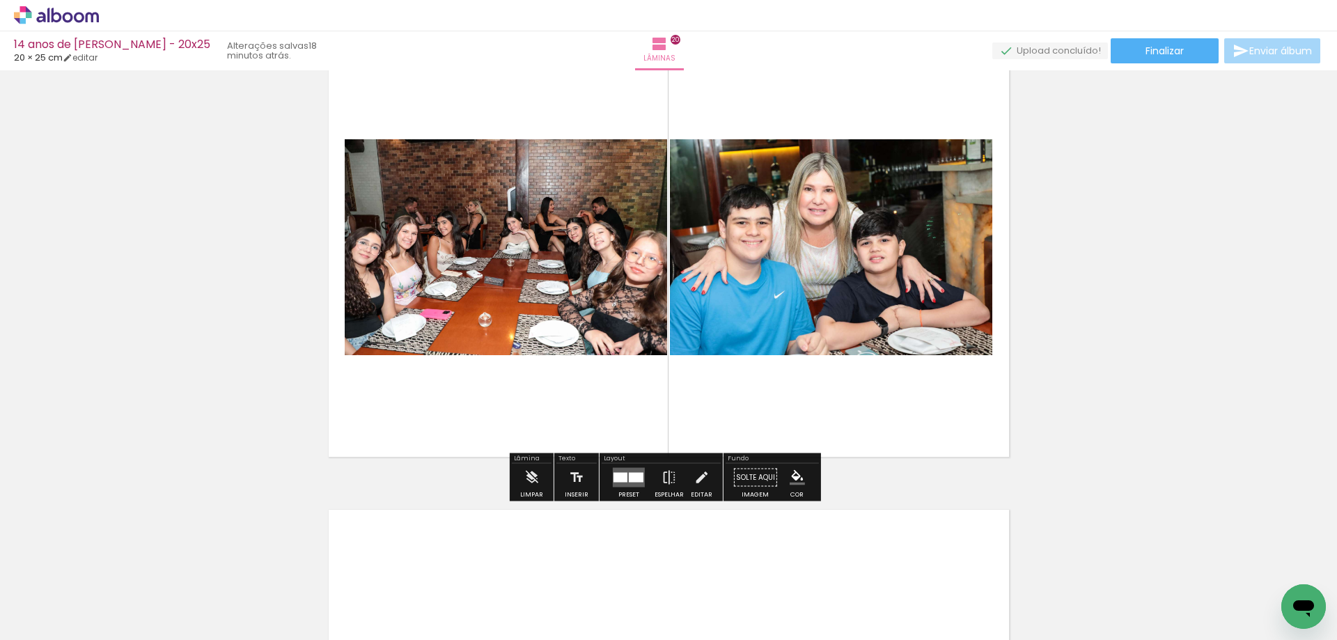
drag, startPoint x: 1285, startPoint y: 601, endPoint x: 1061, endPoint y: 413, distance: 292.2
click html
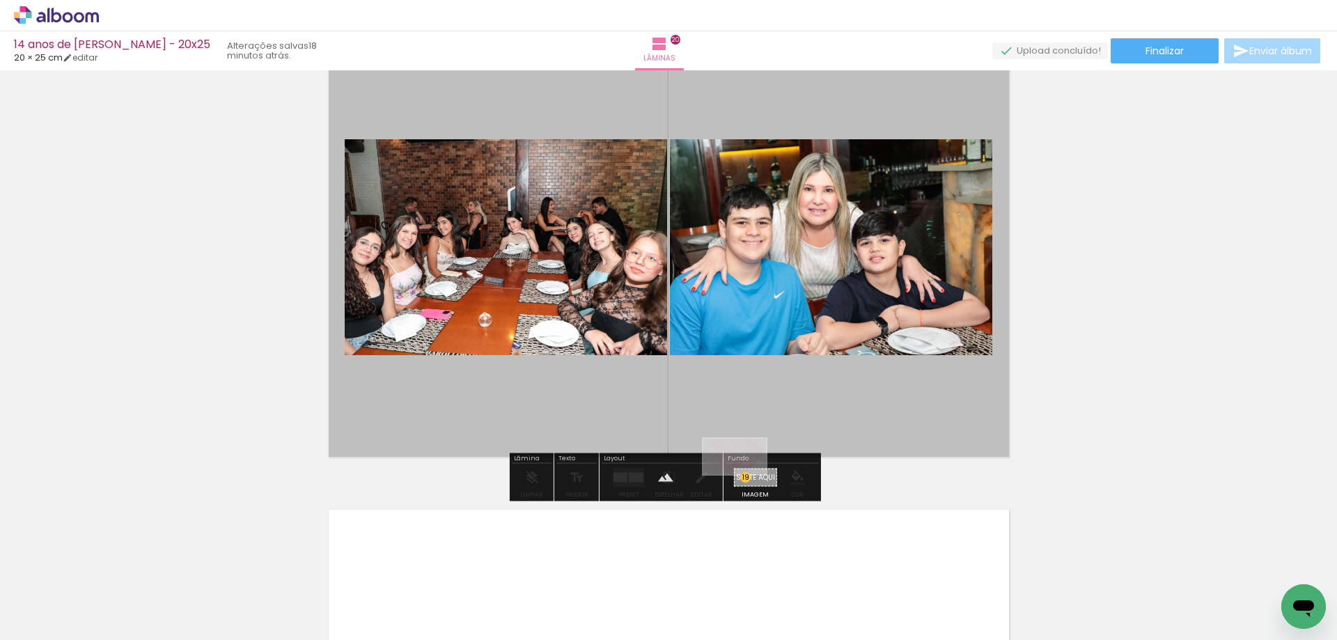
drag, startPoint x: 1280, startPoint y: 595, endPoint x: 745, endPoint y: 481, distance: 547.1
click at [745, 481] on quentale-workspace at bounding box center [668, 320] width 1337 height 640
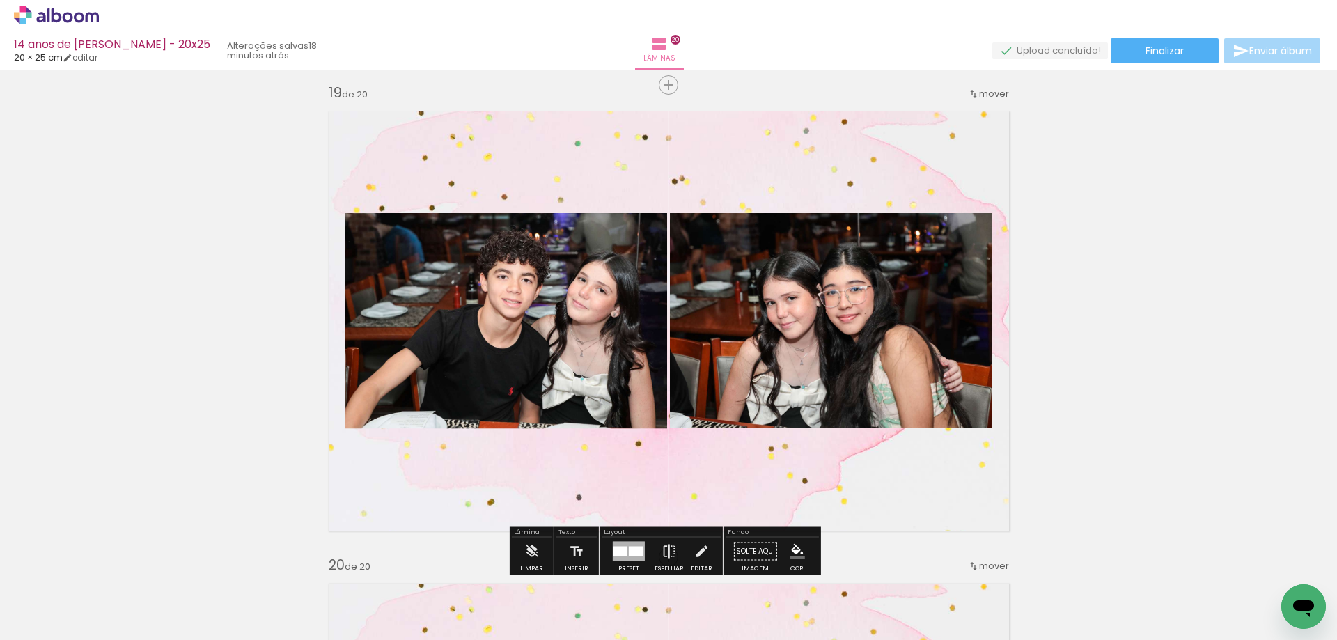
scroll to position [8499, 0]
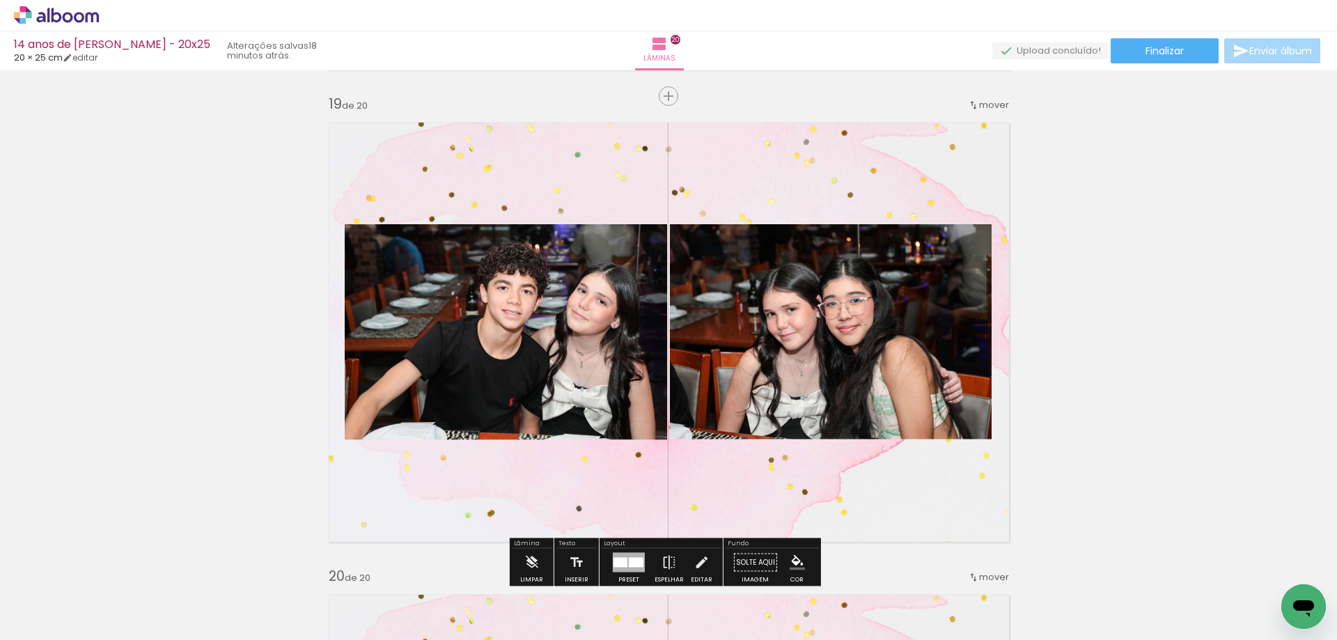
click at [1174, 64] on div "14 anos de Beatriz Fish - 20x25 20 × 25 cm editar 18 minutos atrás. Lâminas 20 …" at bounding box center [668, 35] width 1337 height 70
click at [1179, 56] on span "Finalizar" at bounding box center [1165, 51] width 38 height 10
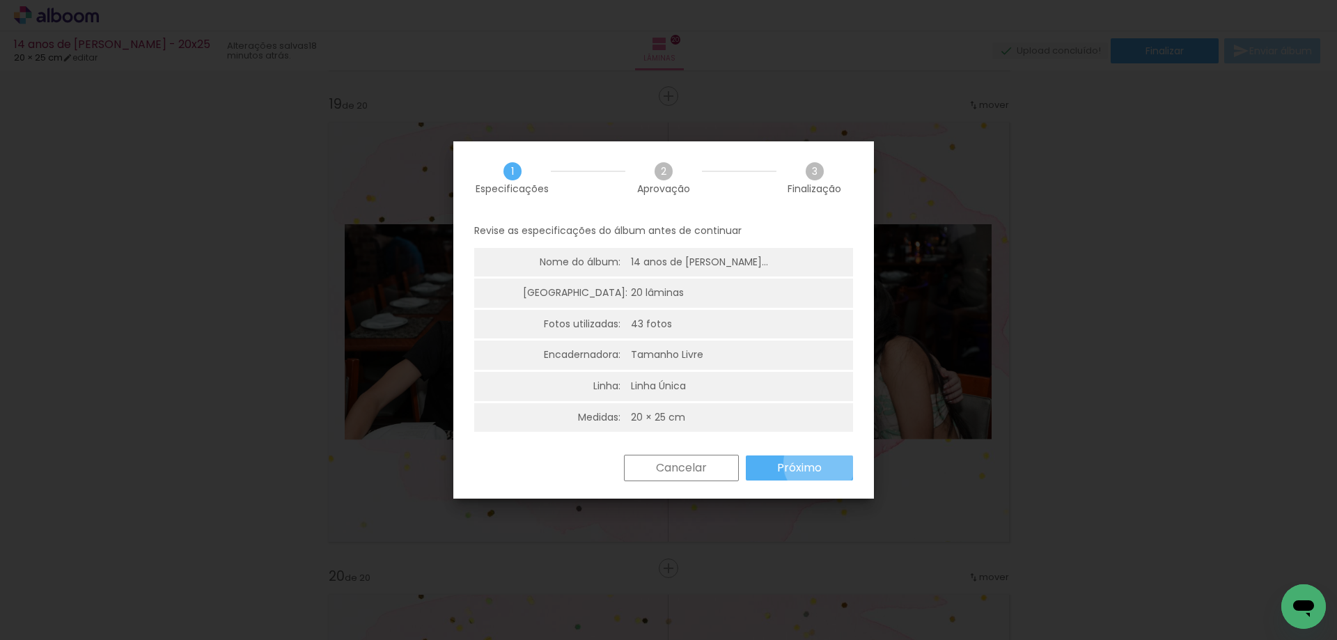
click at [0, 0] on slot "Próximo" at bounding box center [0, 0] width 0 height 0
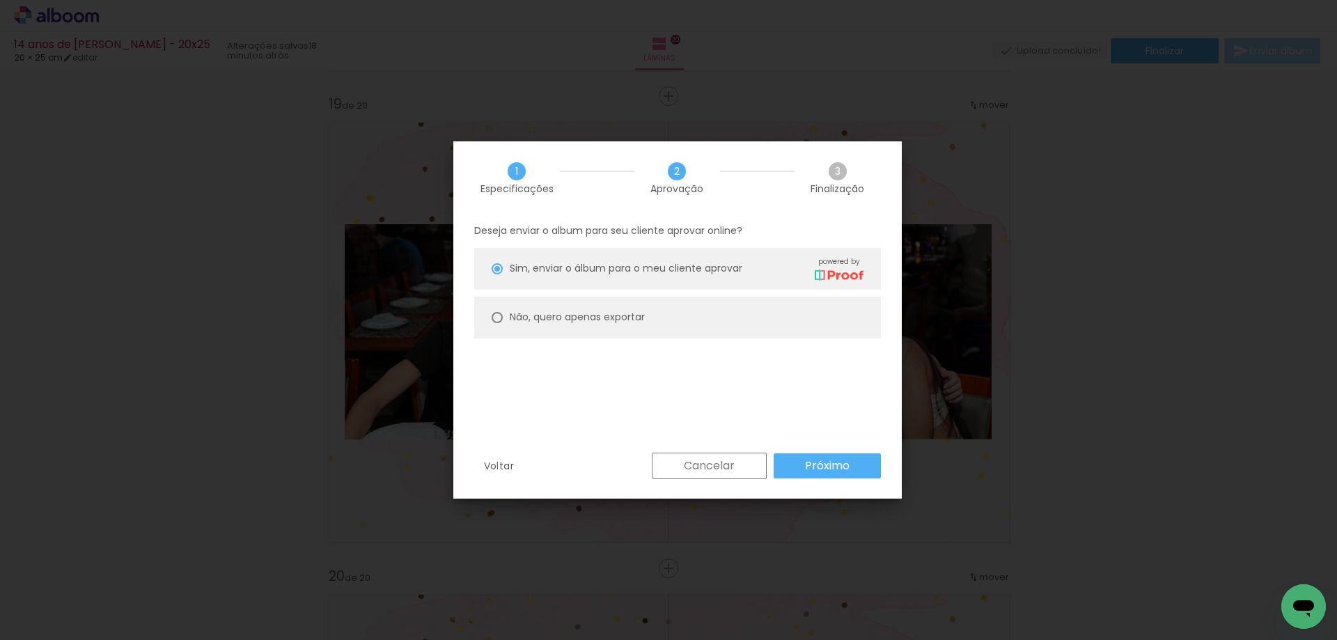
click at [0, 0] on slot "Não, quero apenas exportar" at bounding box center [0, 0] width 0 height 0
type paper-radio-button "on"
click at [851, 467] on paper-button "Próximo" at bounding box center [827, 465] width 107 height 25
type input "Alta, 300 DPI"
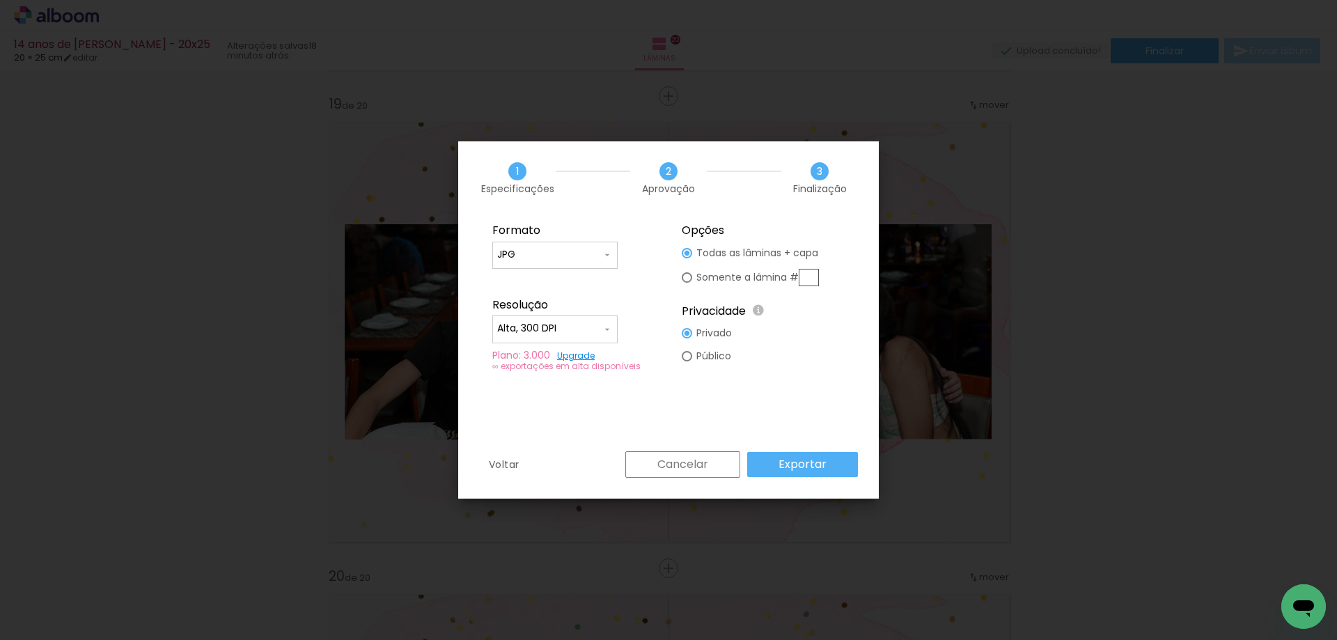
click at [853, 467] on paper-button "Exportar" at bounding box center [802, 464] width 111 height 25
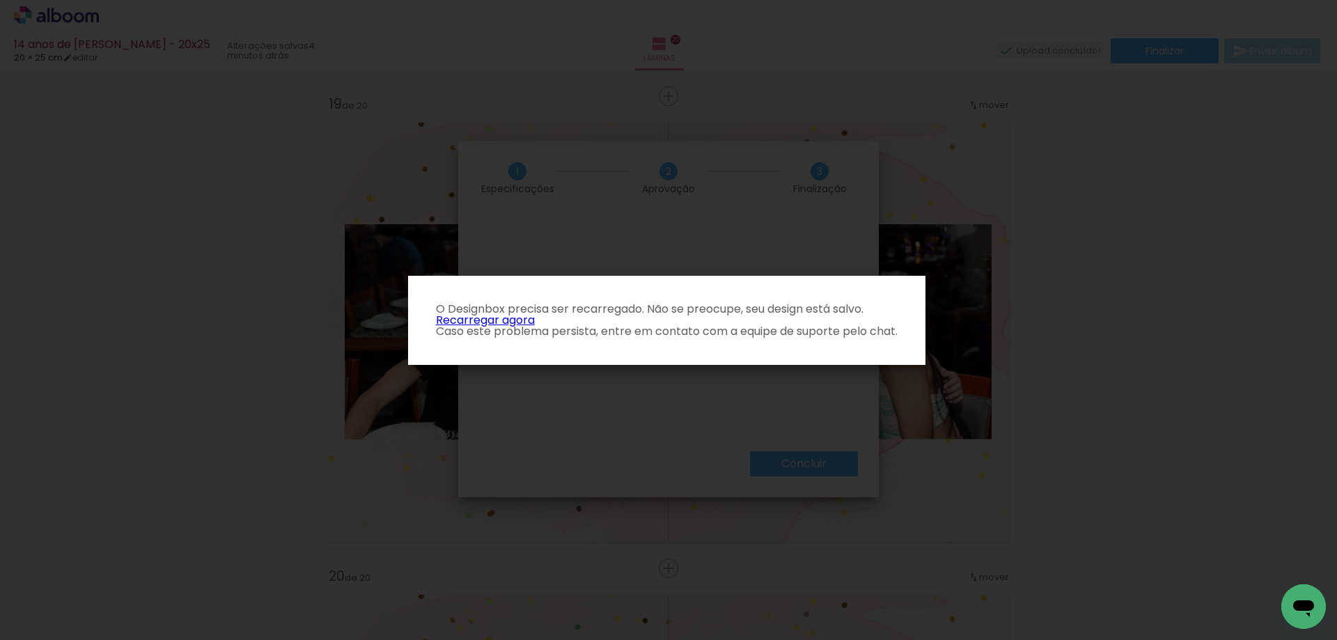
scroll to position [0, 2136]
